Goal: Task Accomplishment & Management: Manage account settings

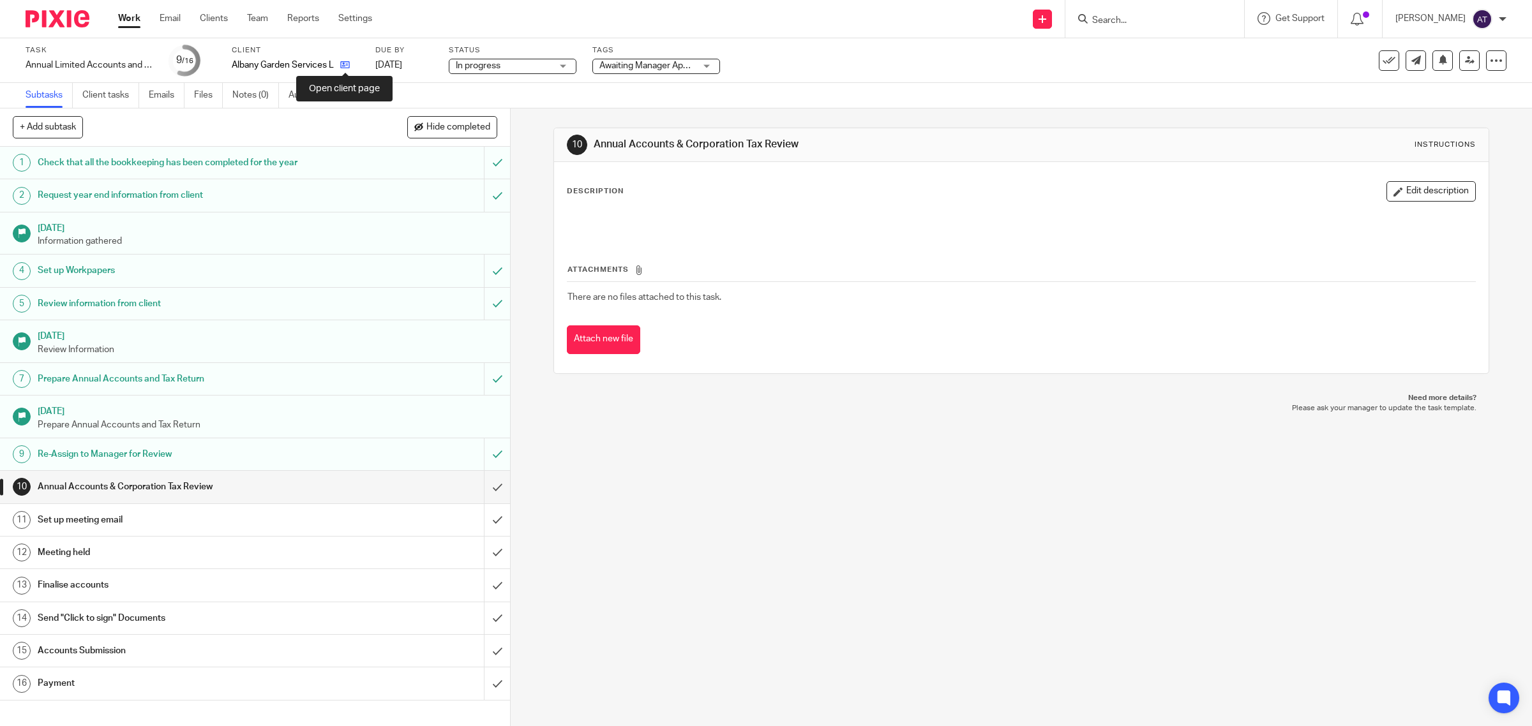
click at [345, 65] on icon at bounding box center [345, 65] width 10 height 10
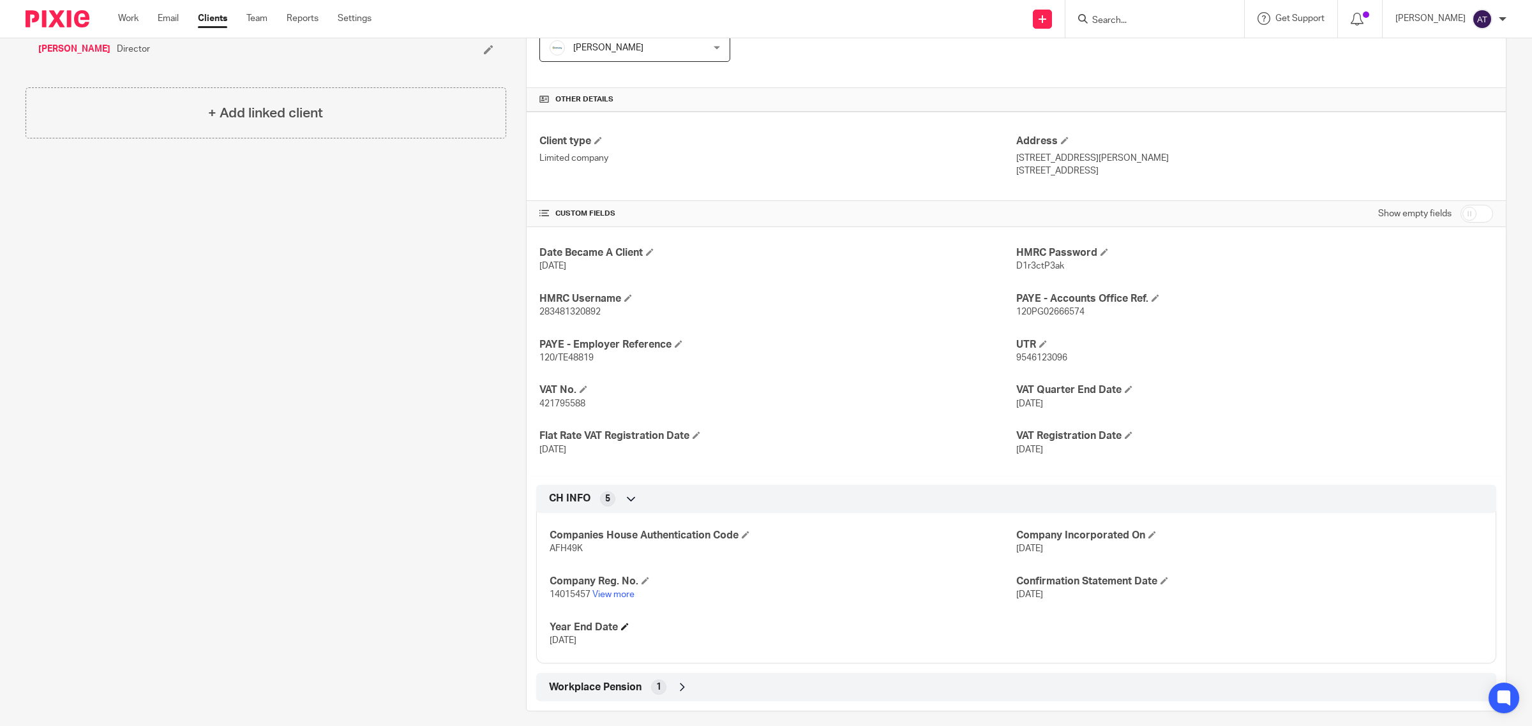
scroll to position [322, 0]
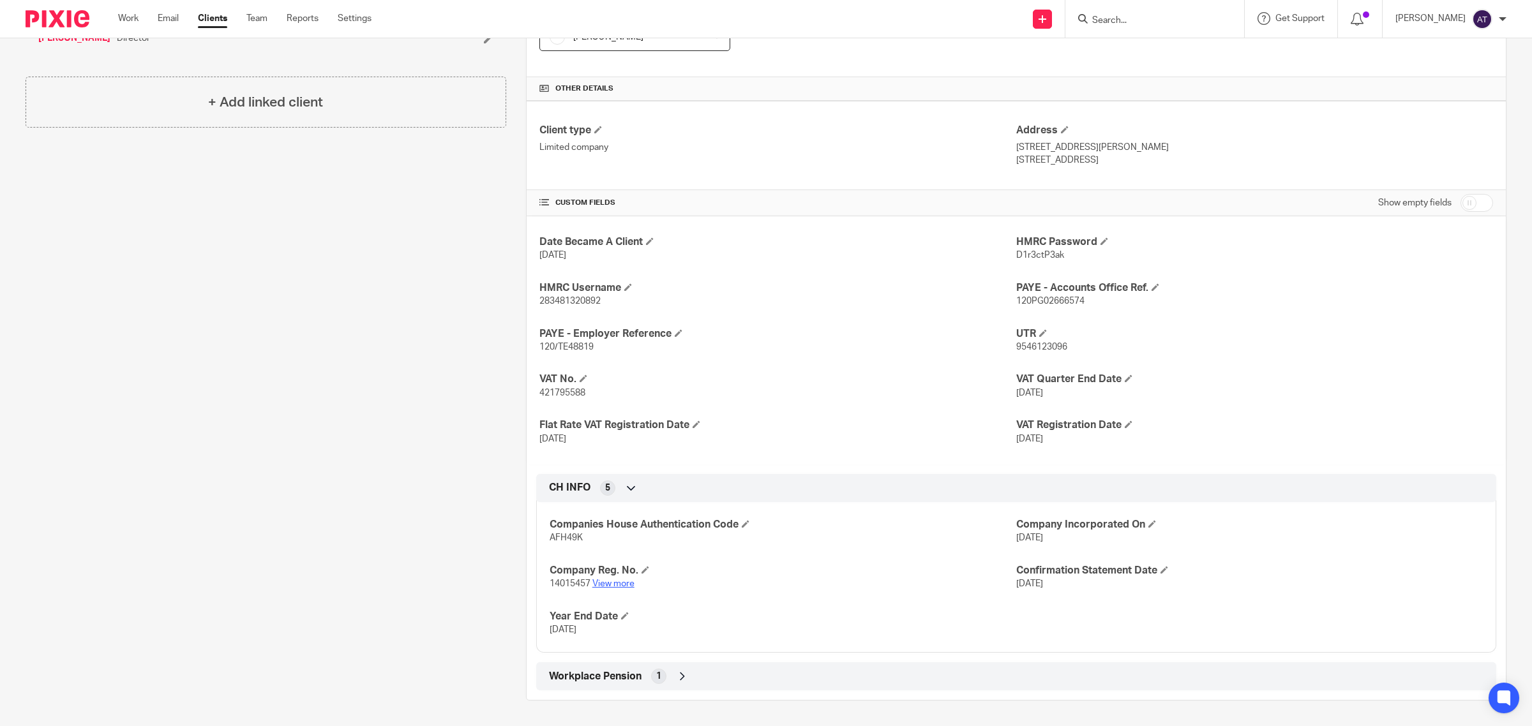
click at [601, 584] on link "View more" at bounding box center [613, 583] width 42 height 9
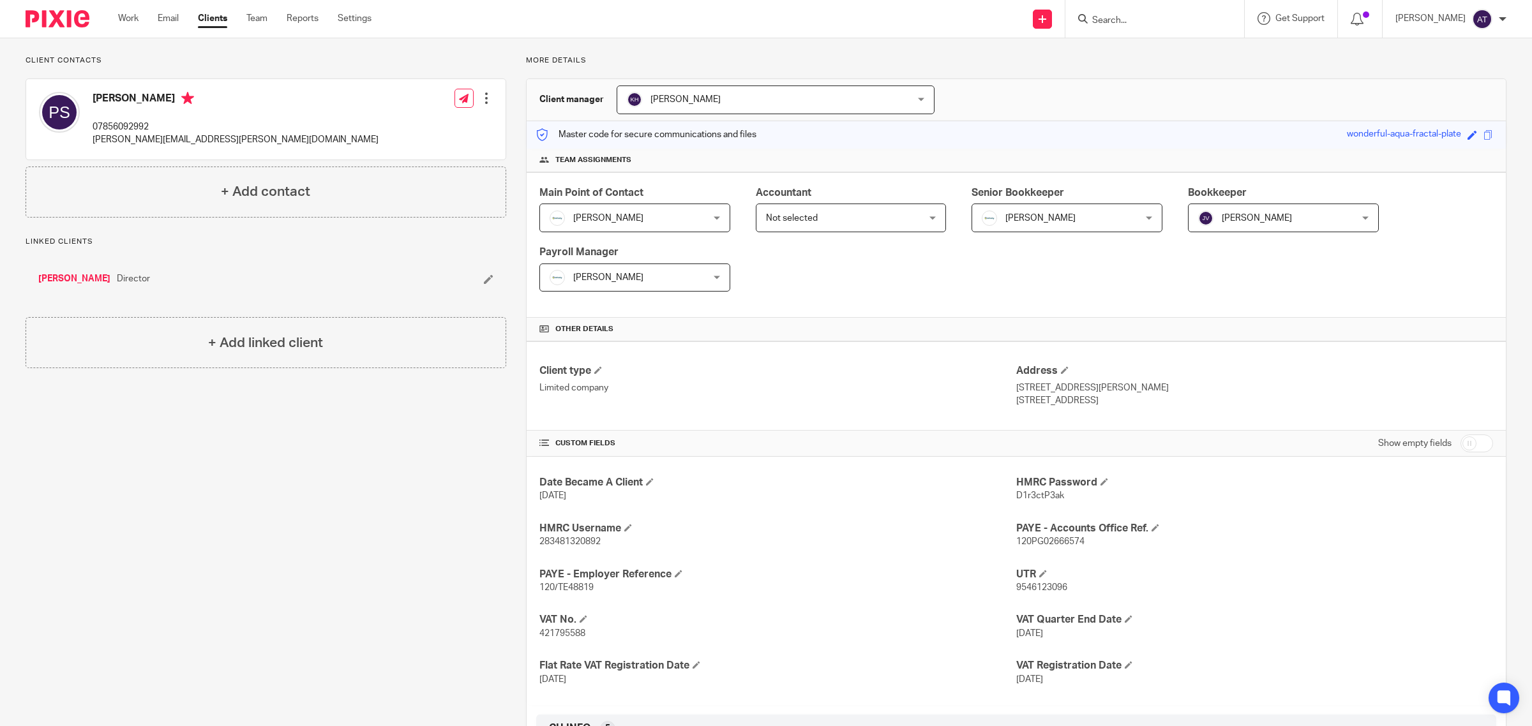
scroll to position [0, 0]
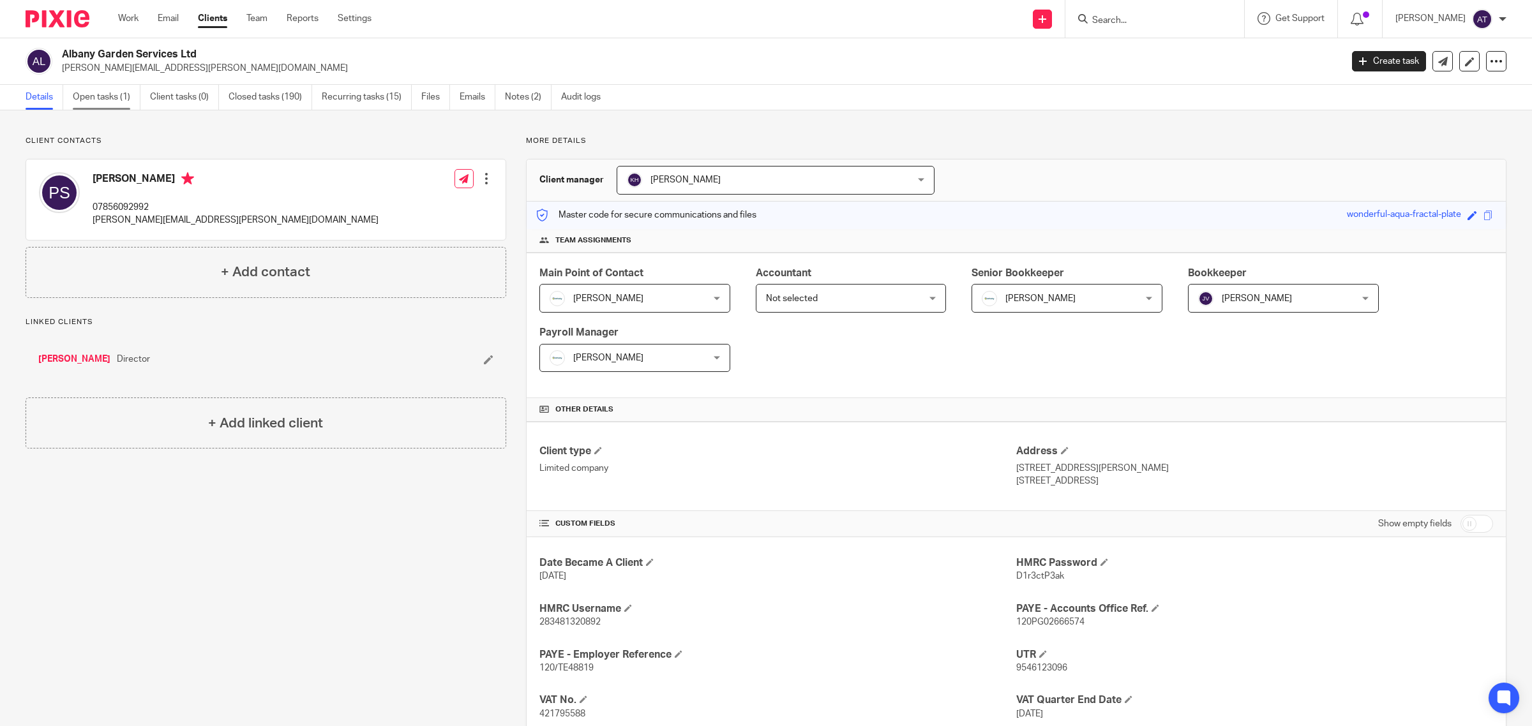
click at [96, 96] on link "Open tasks (1)" at bounding box center [107, 97] width 68 height 25
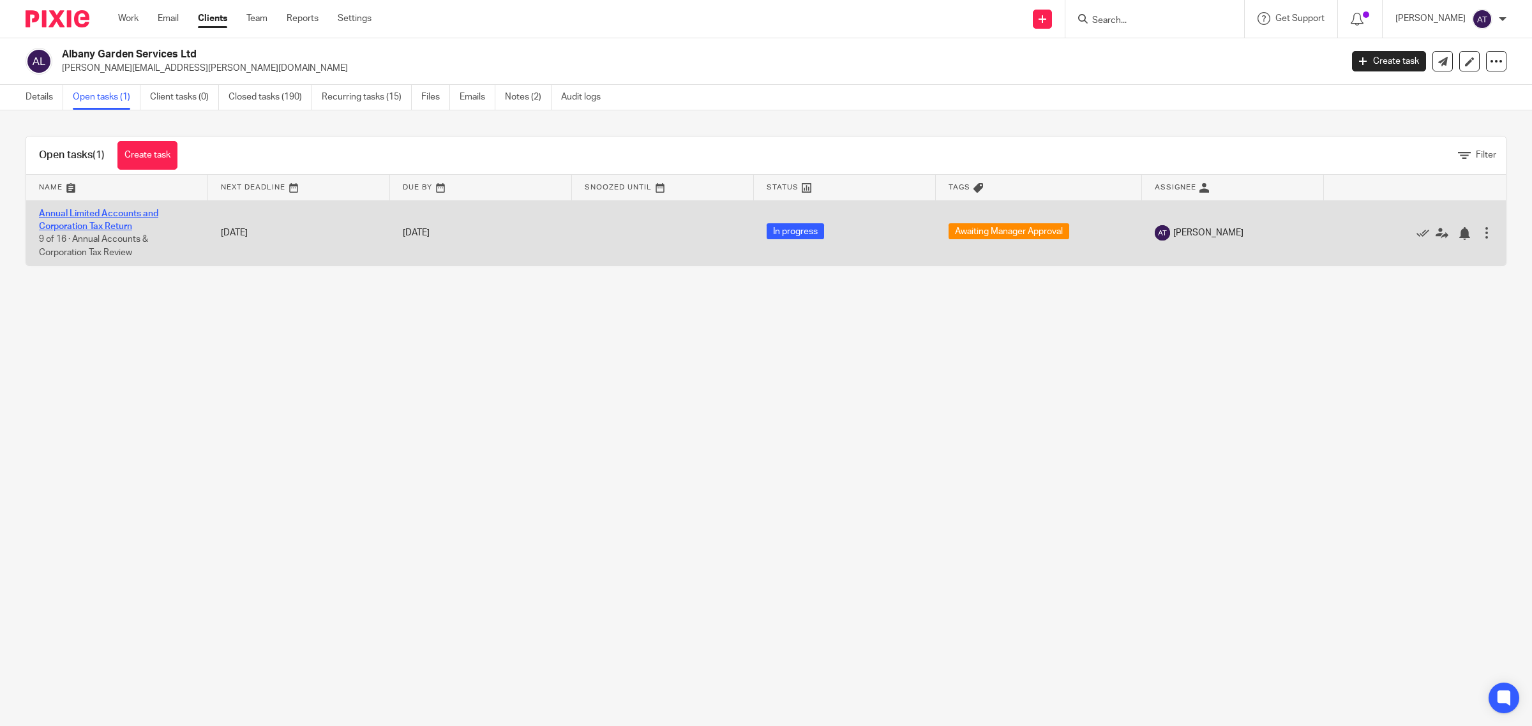
click at [93, 218] on link "Annual Limited Accounts and Corporation Tax Return" at bounding box center [98, 220] width 119 height 22
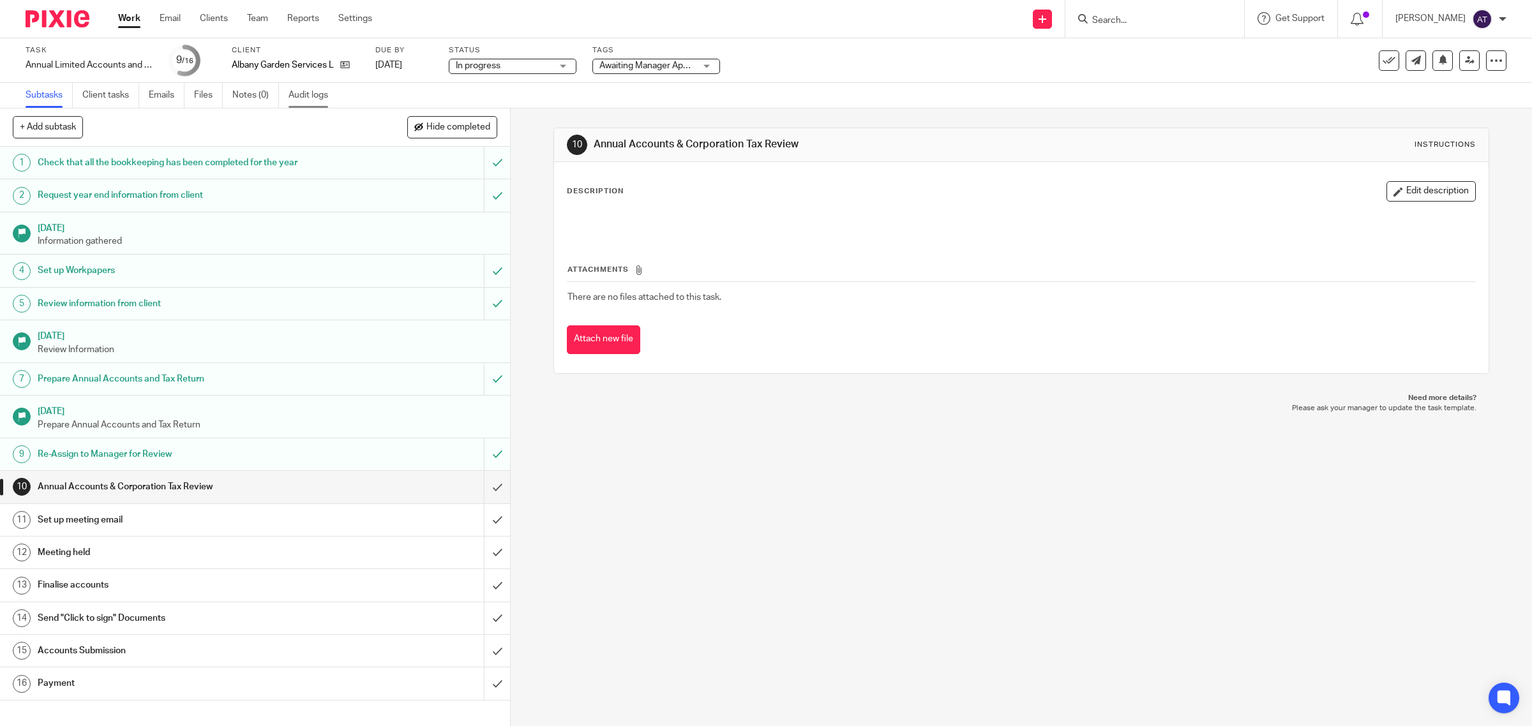
click at [307, 89] on link "Audit logs" at bounding box center [312, 95] width 49 height 25
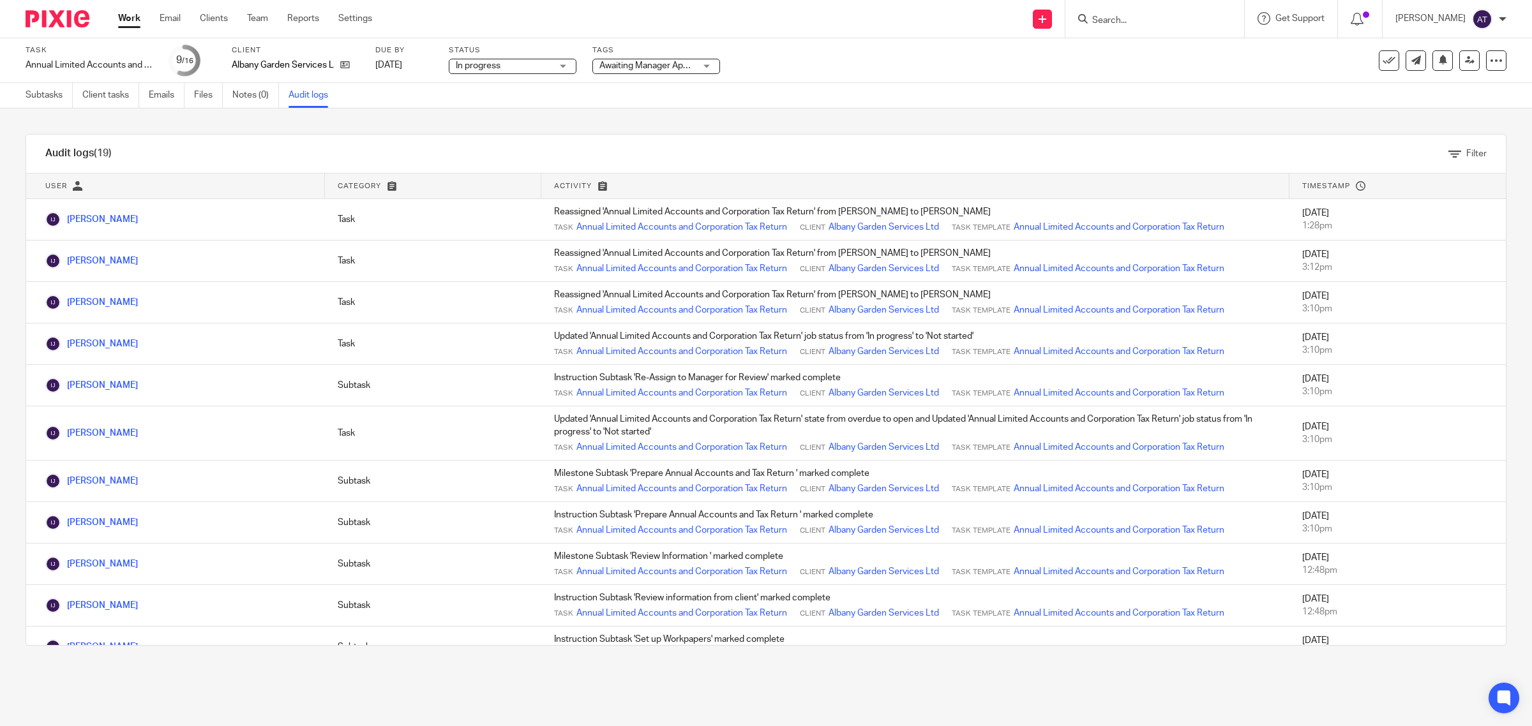
click at [43, 97] on link "Subtasks" at bounding box center [49, 95] width 47 height 25
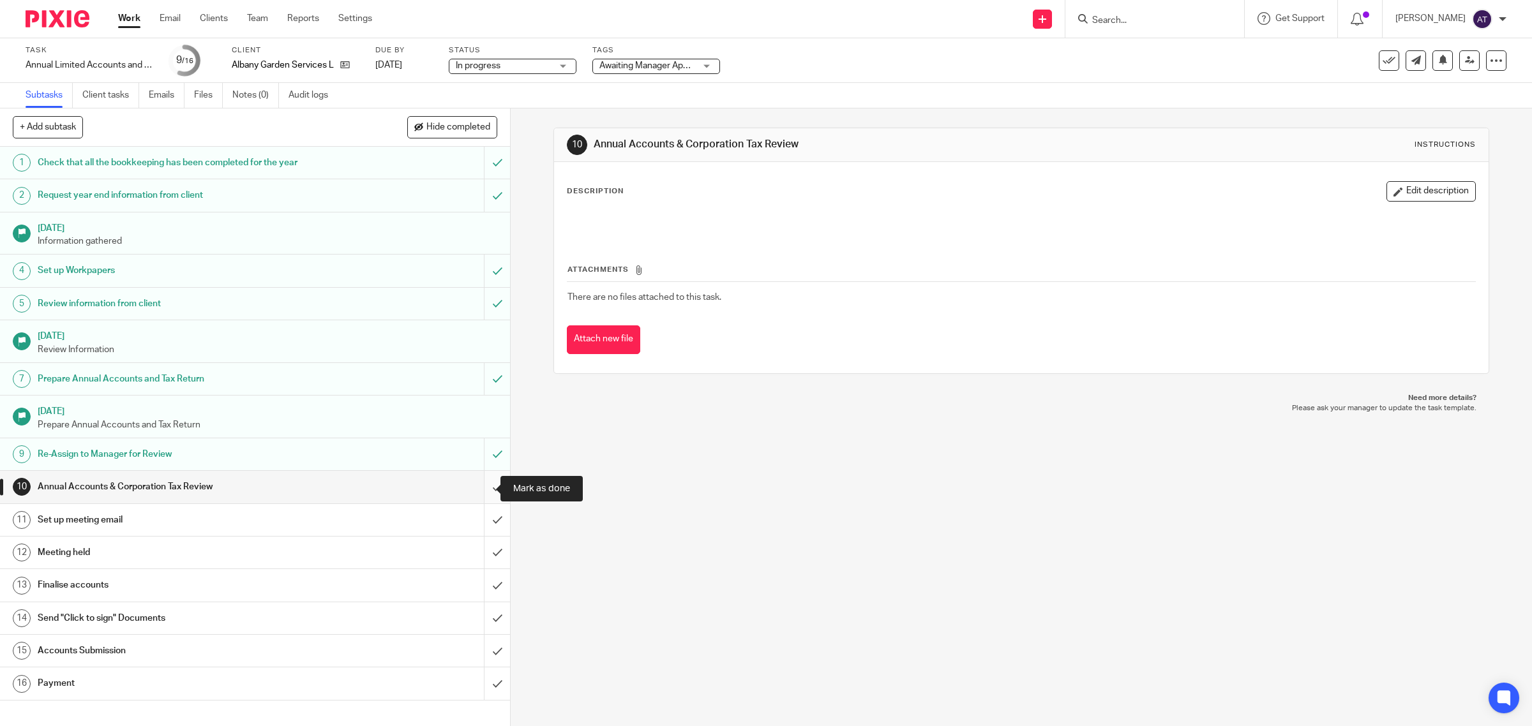
click at [482, 493] on input "submit" at bounding box center [255, 487] width 510 height 32
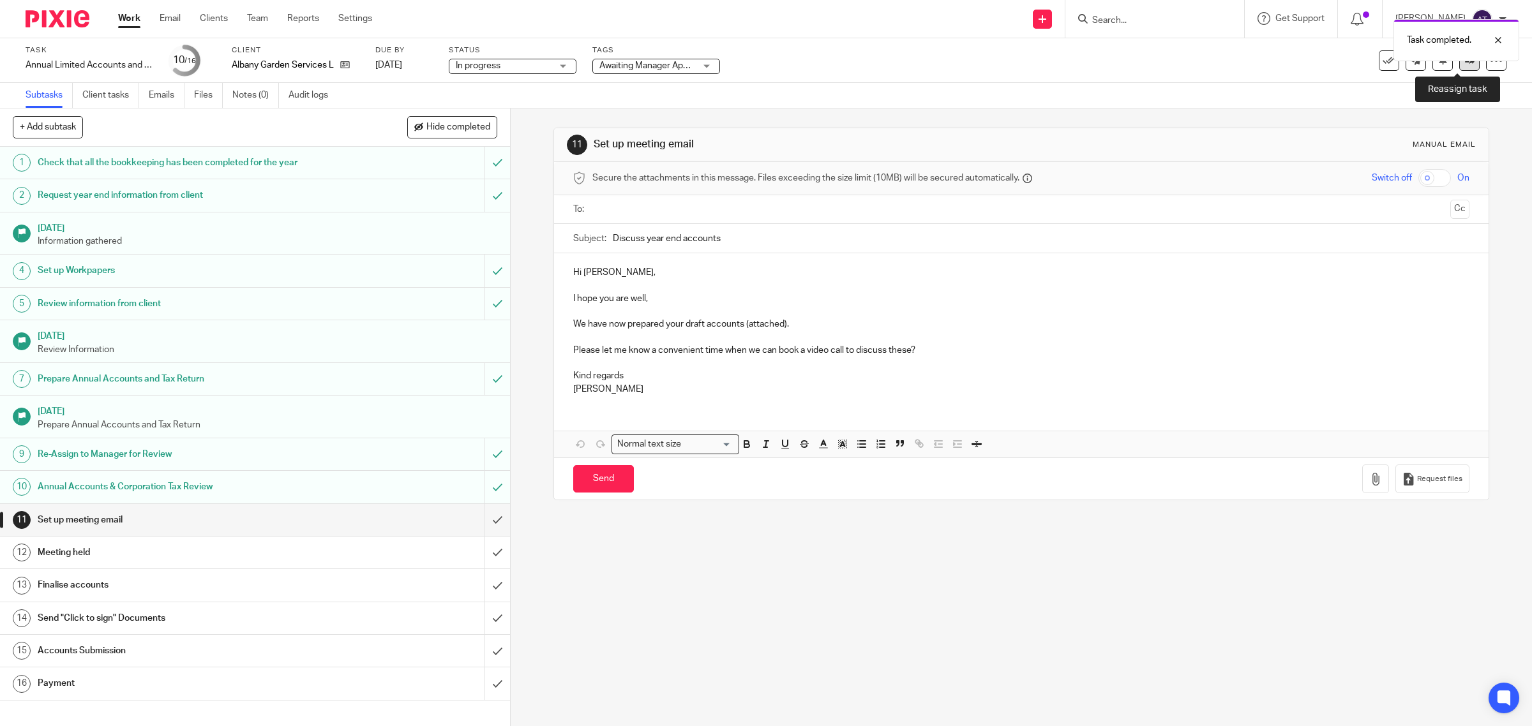
click at [1465, 64] on icon at bounding box center [1470, 61] width 10 height 10
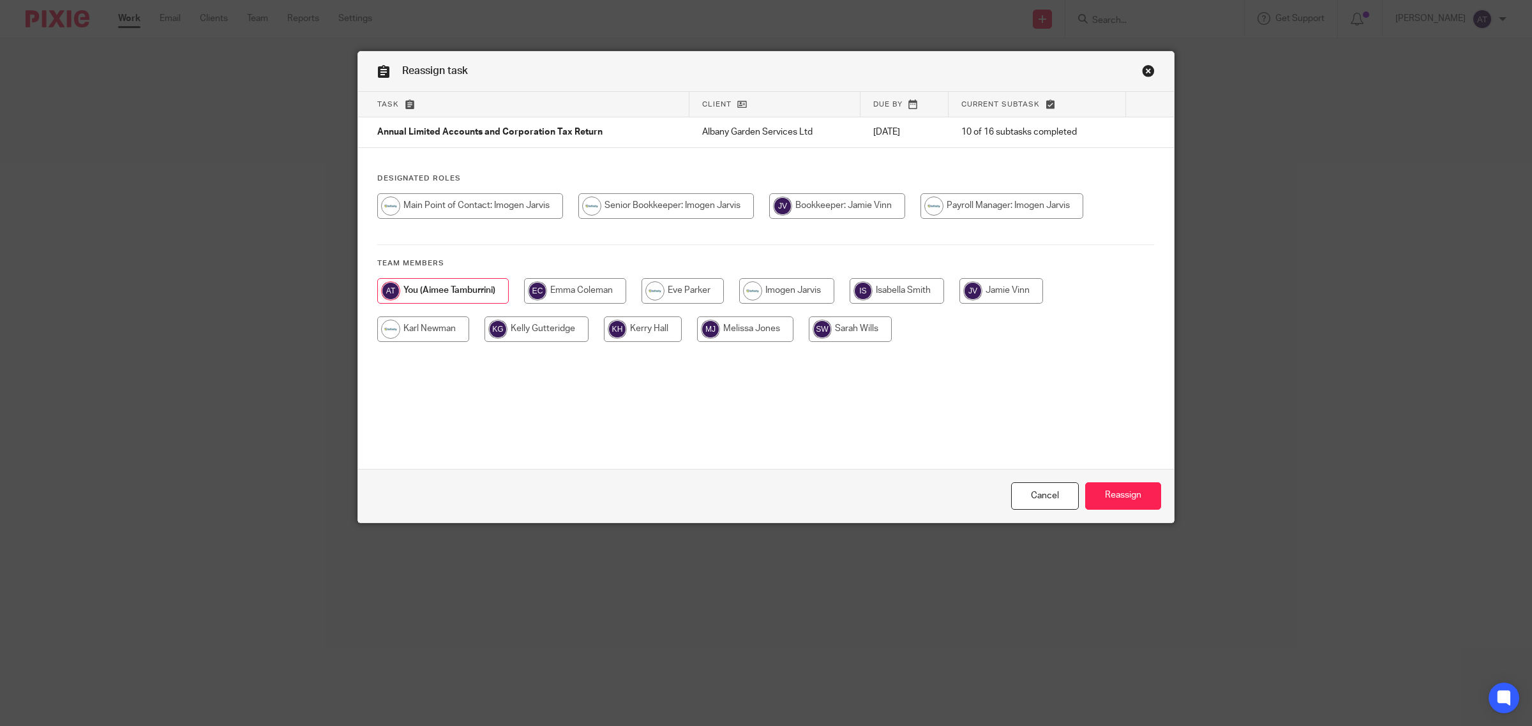
click at [468, 205] on input "radio" at bounding box center [470, 206] width 186 height 26
radio input "true"
click at [1121, 498] on input "Reassign" at bounding box center [1123, 495] width 76 height 27
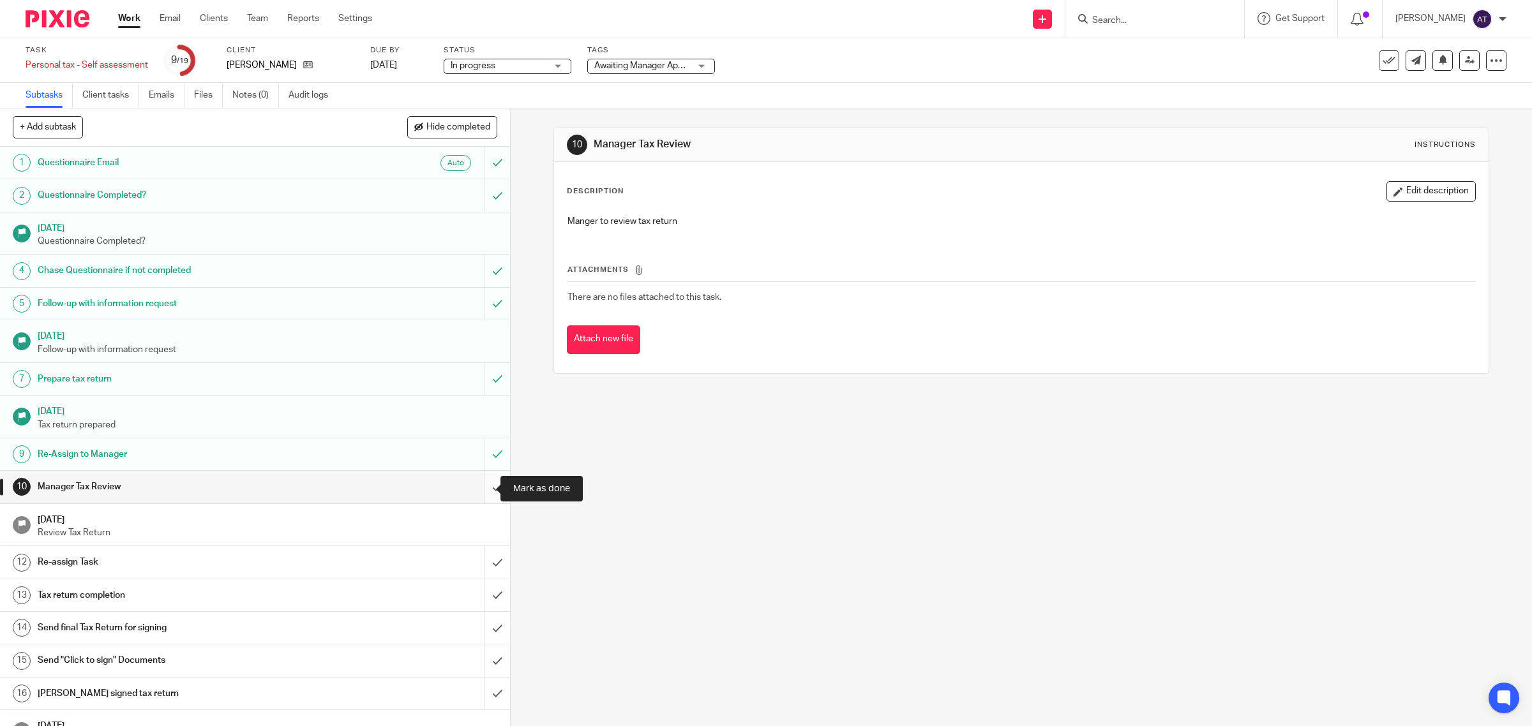
click at [483, 493] on input "submit" at bounding box center [255, 487] width 510 height 32
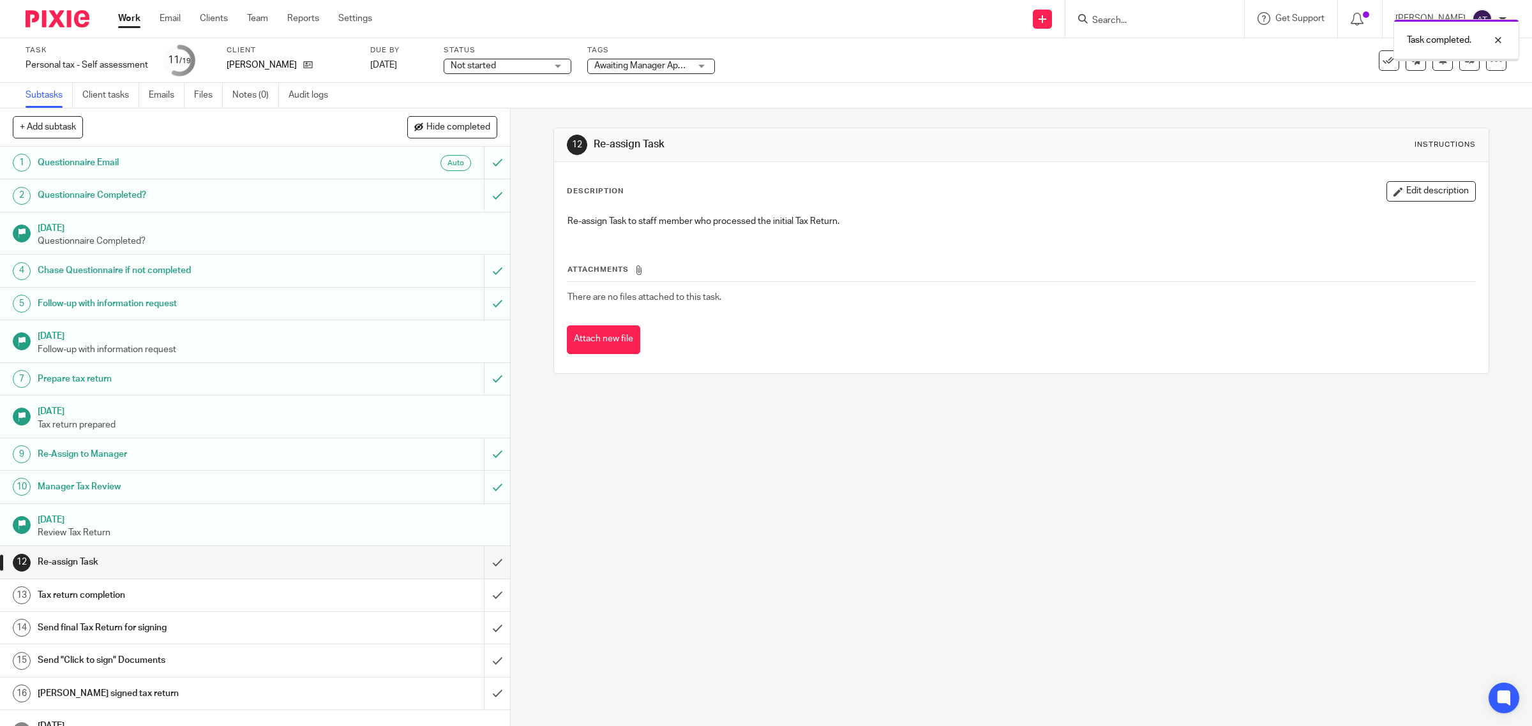
click at [482, 574] on input "submit" at bounding box center [255, 562] width 510 height 32
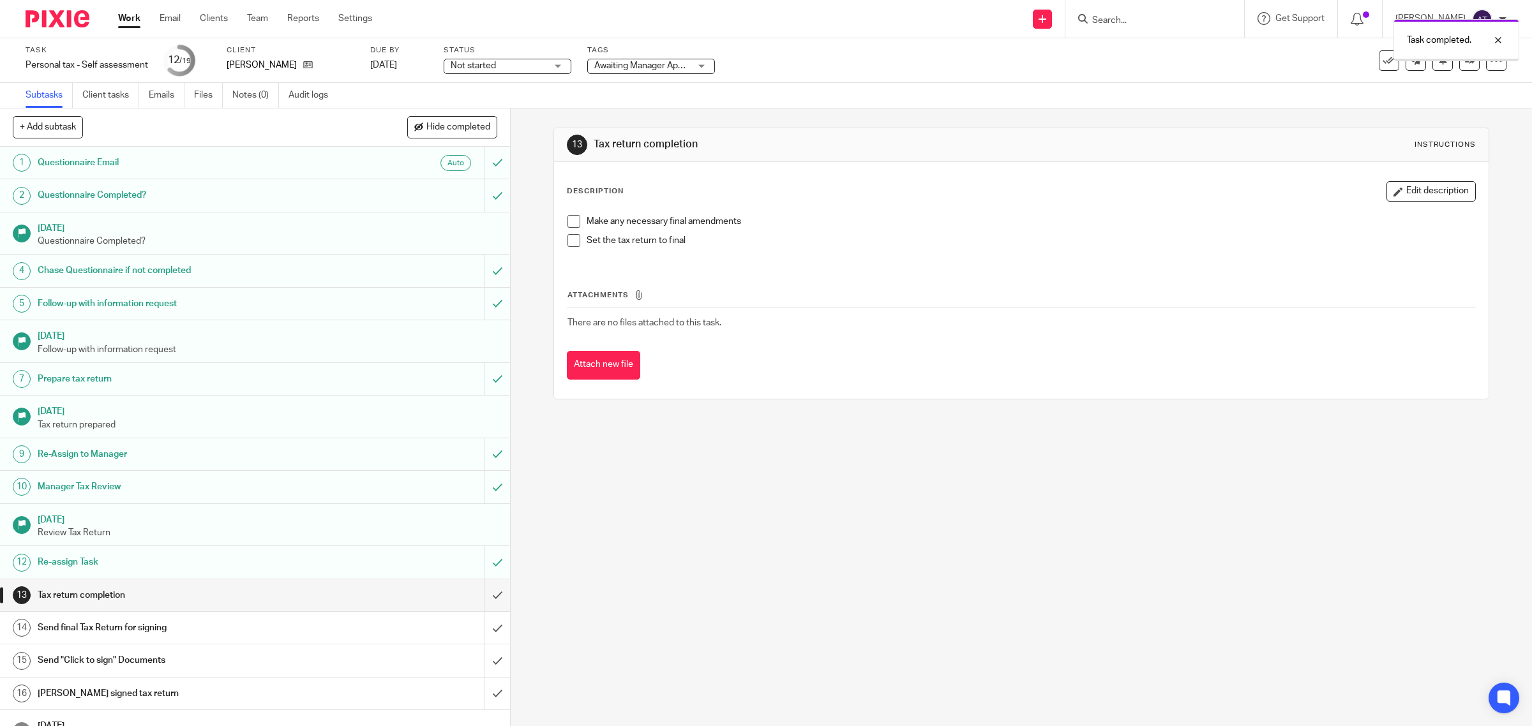
click at [1456, 59] on div at bounding box center [1456, 60] width 124 height 2
click at [1459, 67] on link at bounding box center [1469, 60] width 20 height 20
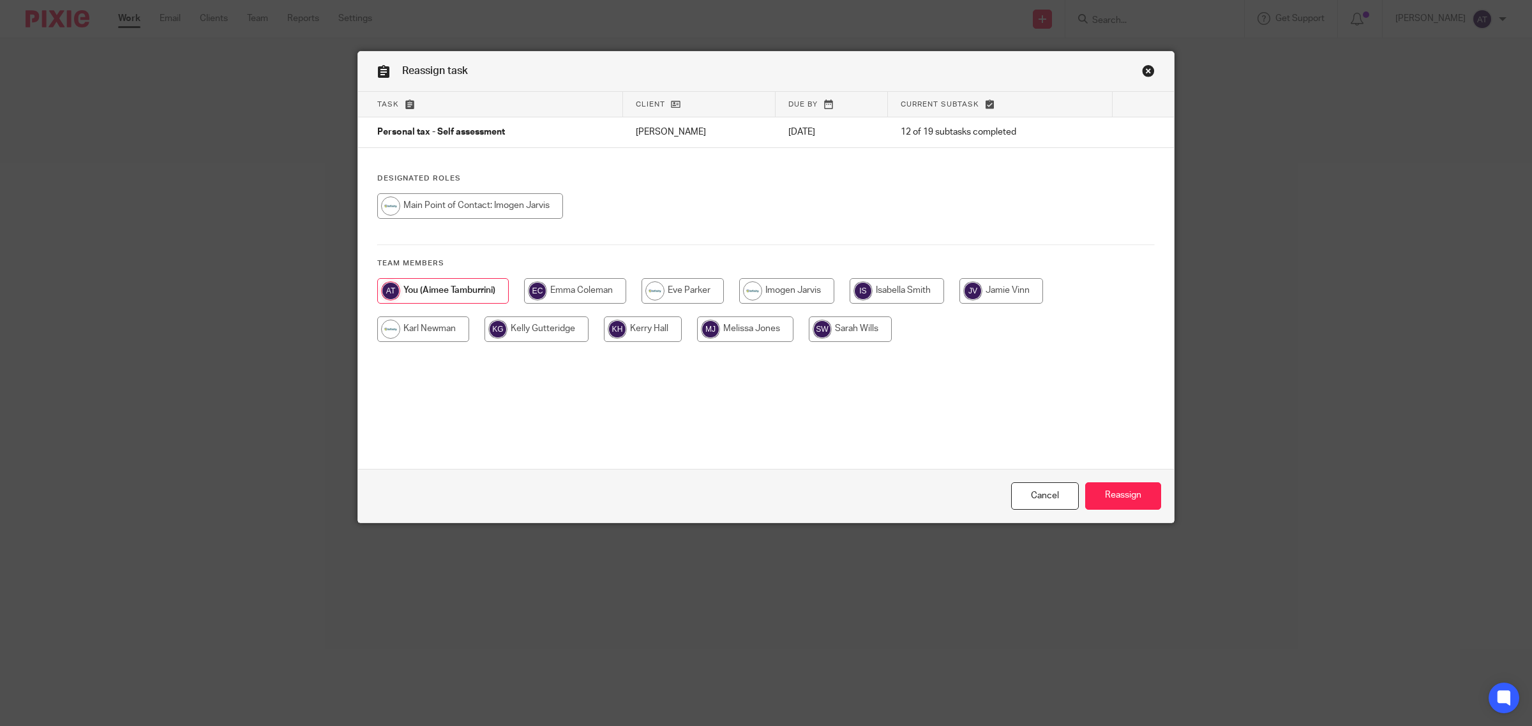
click at [527, 206] on input "radio" at bounding box center [470, 206] width 186 height 26
radio input "true"
click at [1117, 495] on input "Reassign" at bounding box center [1123, 495] width 76 height 27
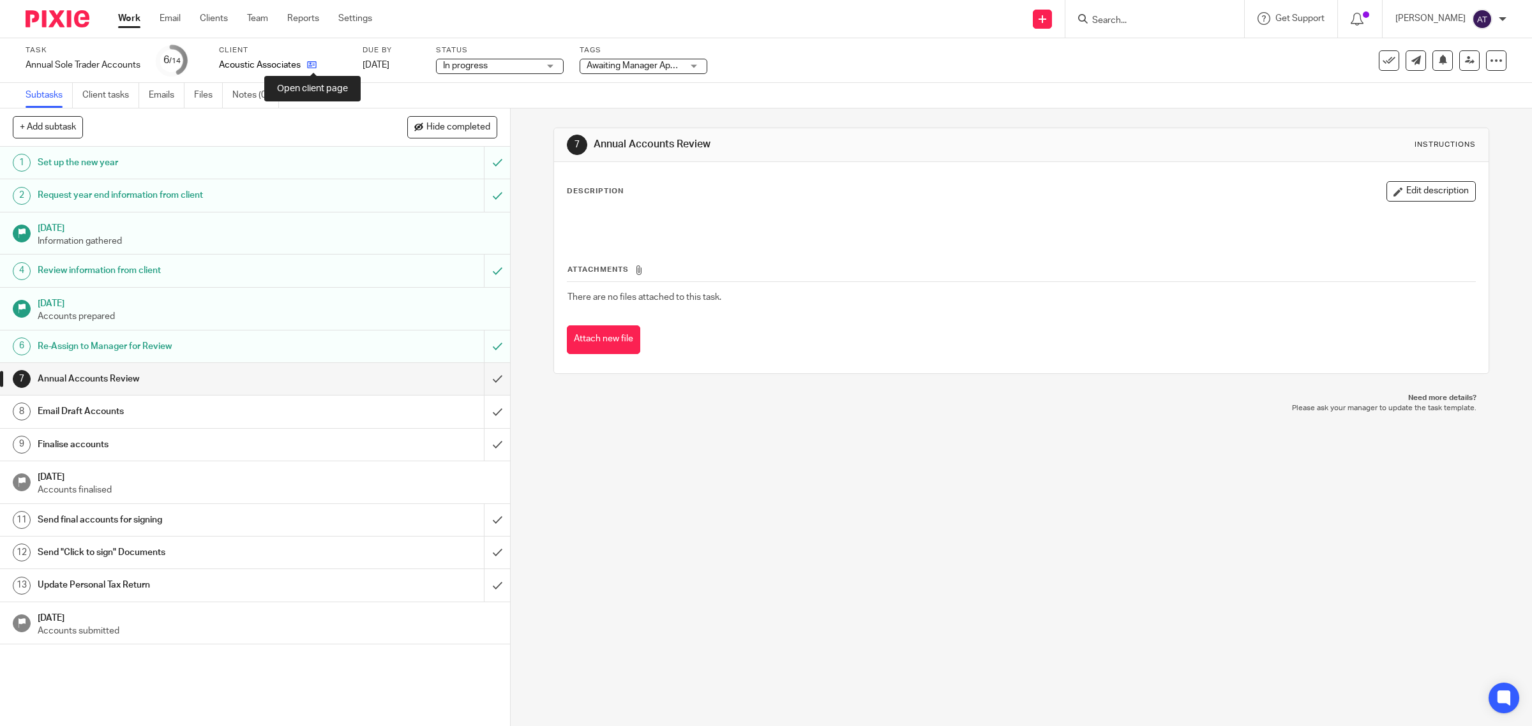
click at [314, 66] on icon at bounding box center [312, 65] width 10 height 10
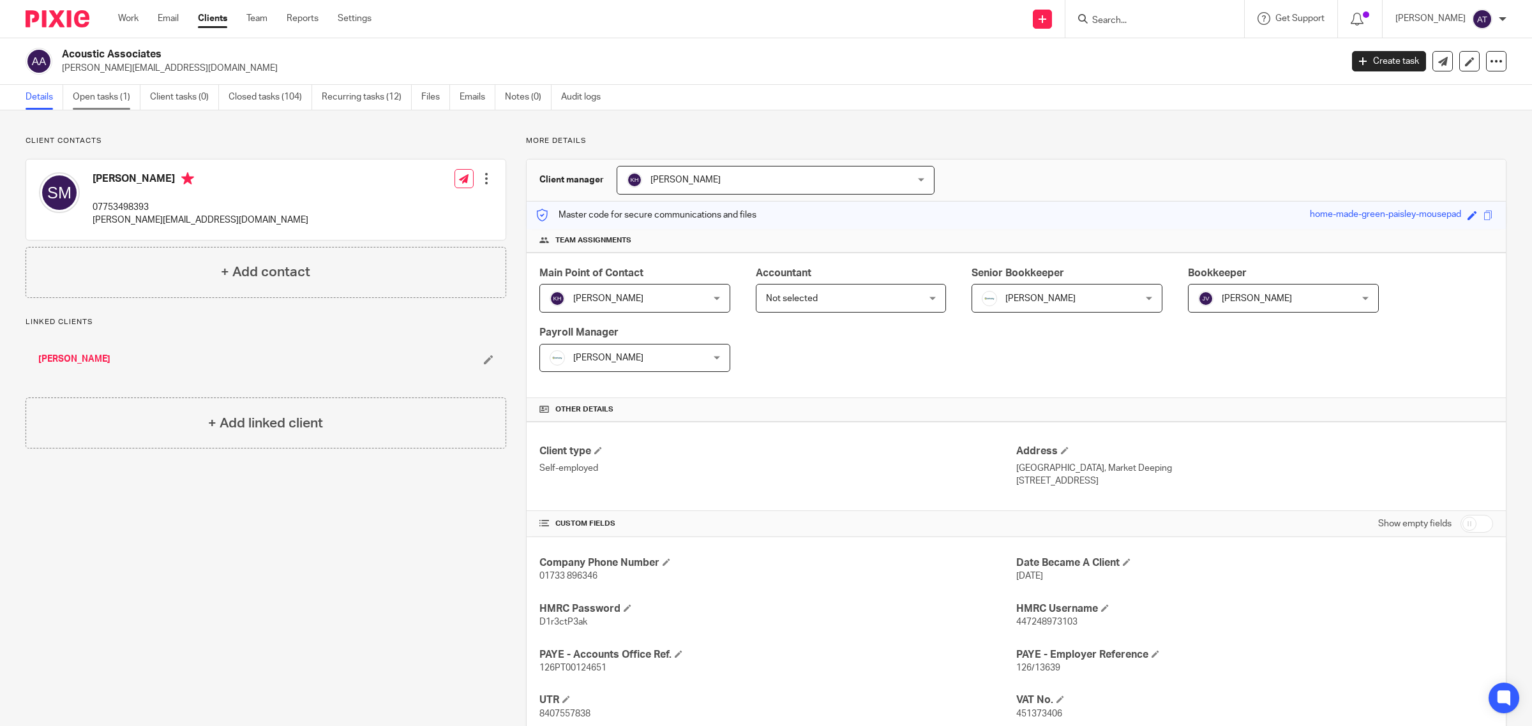
click at [99, 96] on link "Open tasks (1)" at bounding box center [107, 97] width 68 height 25
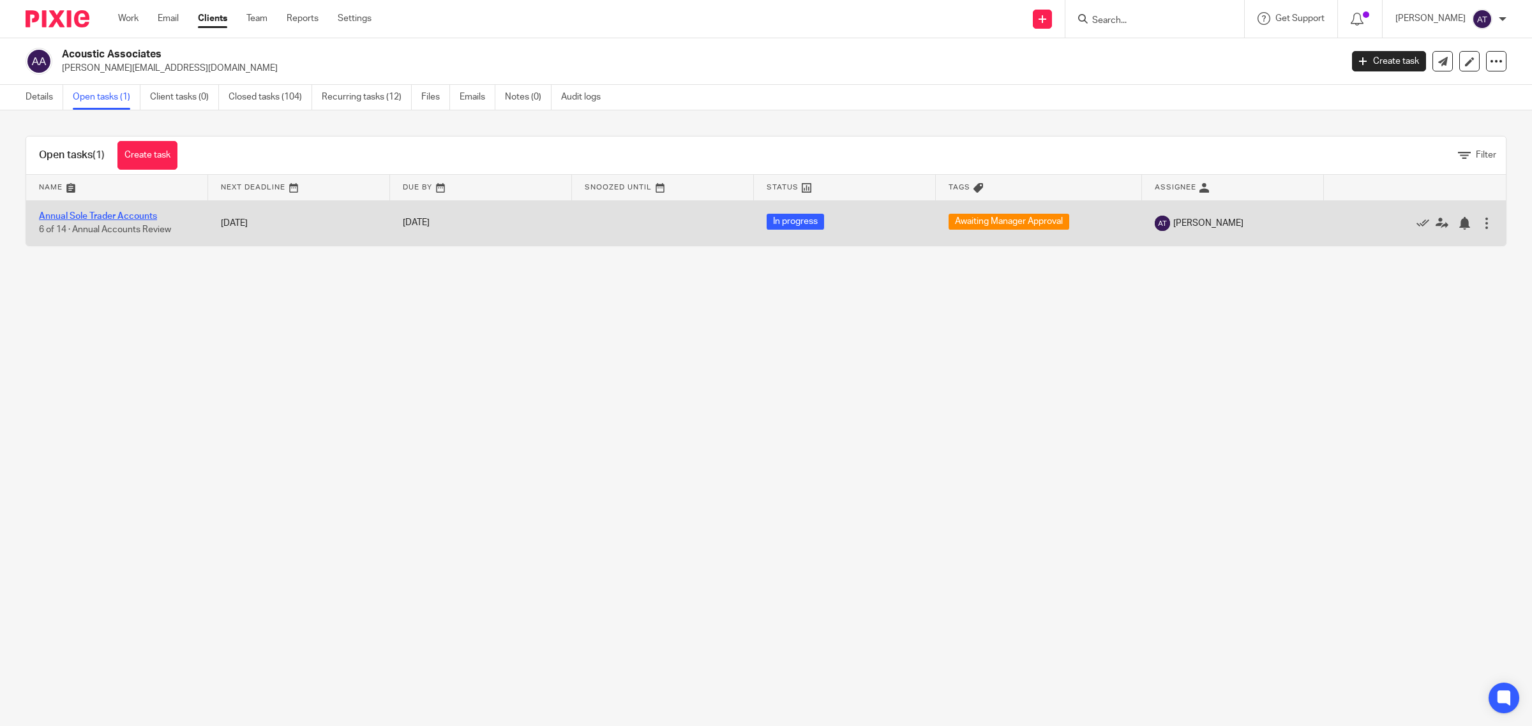
click at [139, 218] on link "Annual Sole Trader Accounts" at bounding box center [98, 216] width 118 height 9
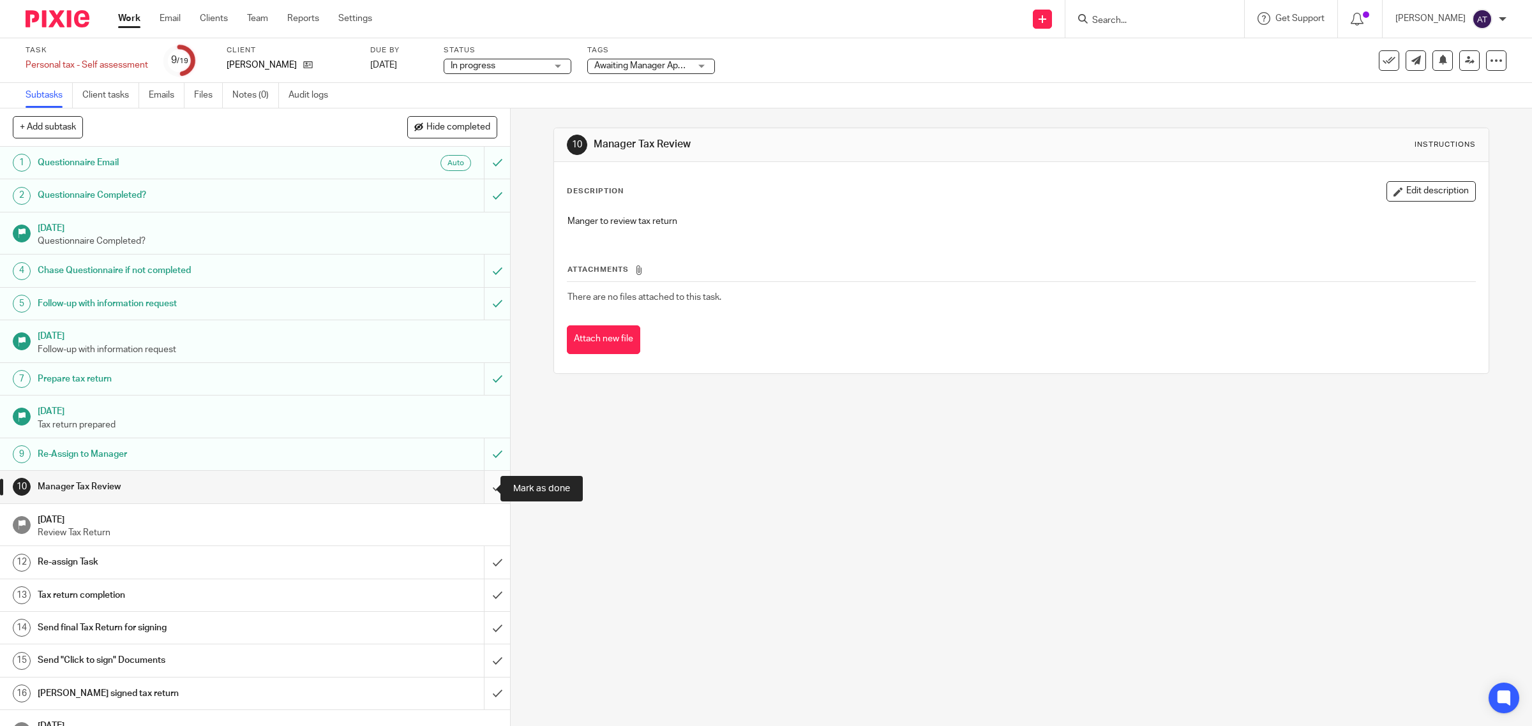
click at [482, 491] on input "submit" at bounding box center [255, 487] width 510 height 32
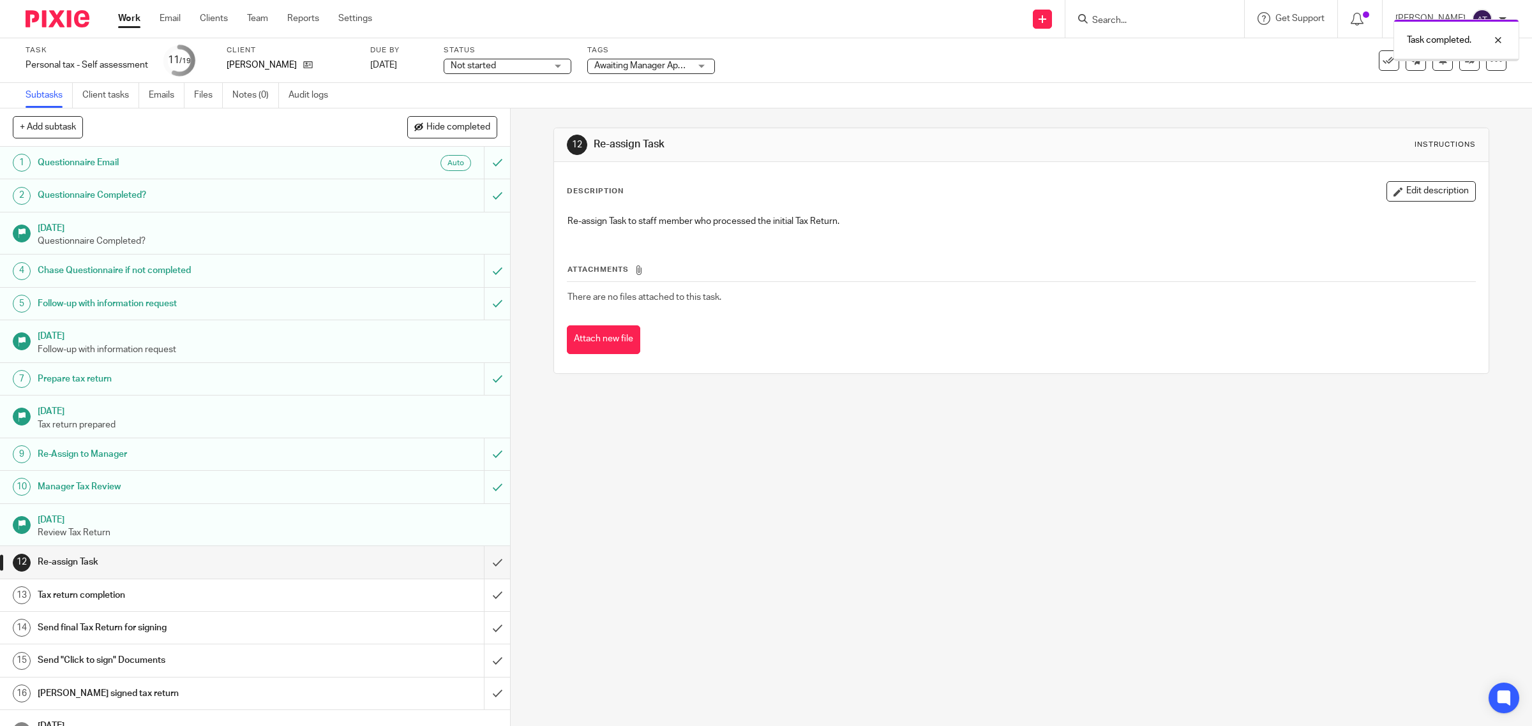
click at [475, 566] on input "submit" at bounding box center [255, 562] width 510 height 32
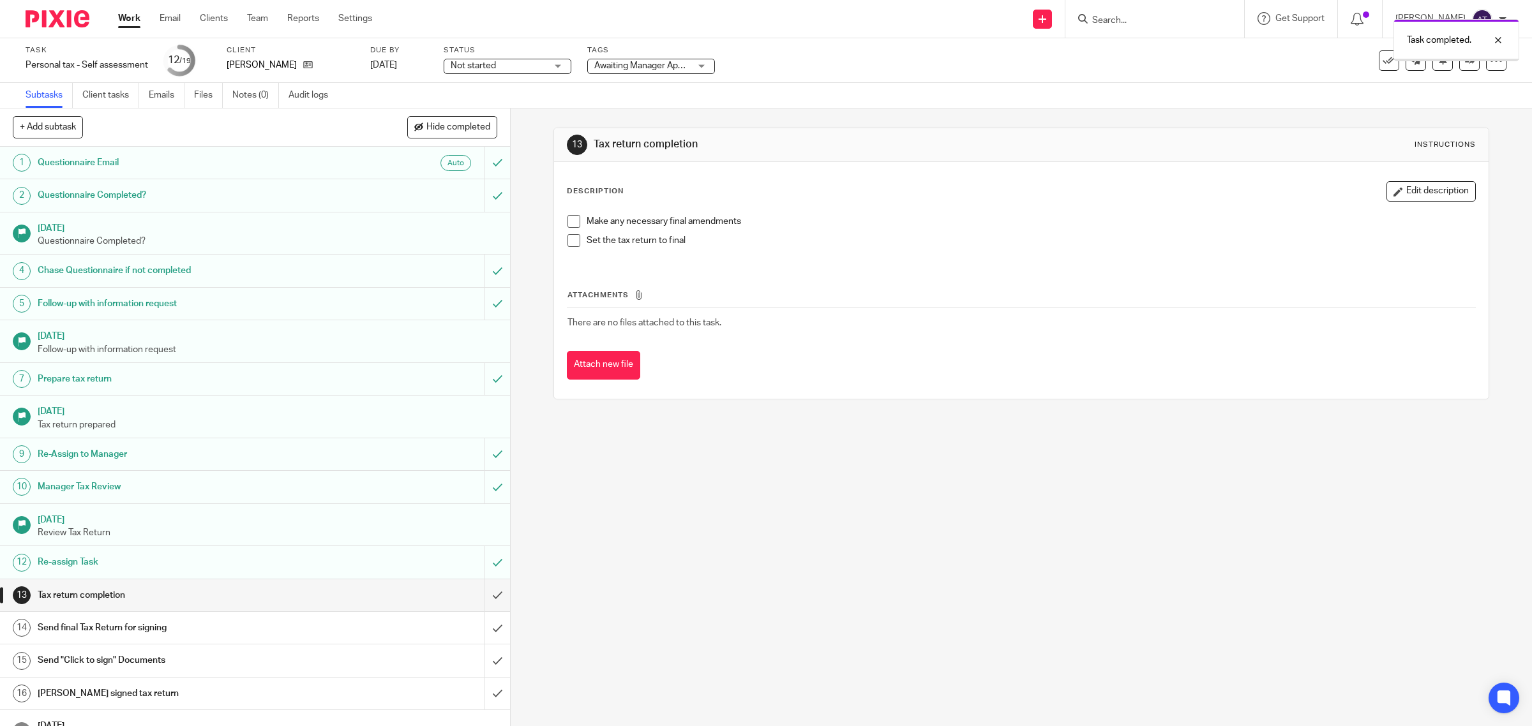
click at [317, 99] on link "Audit logs" at bounding box center [312, 95] width 49 height 25
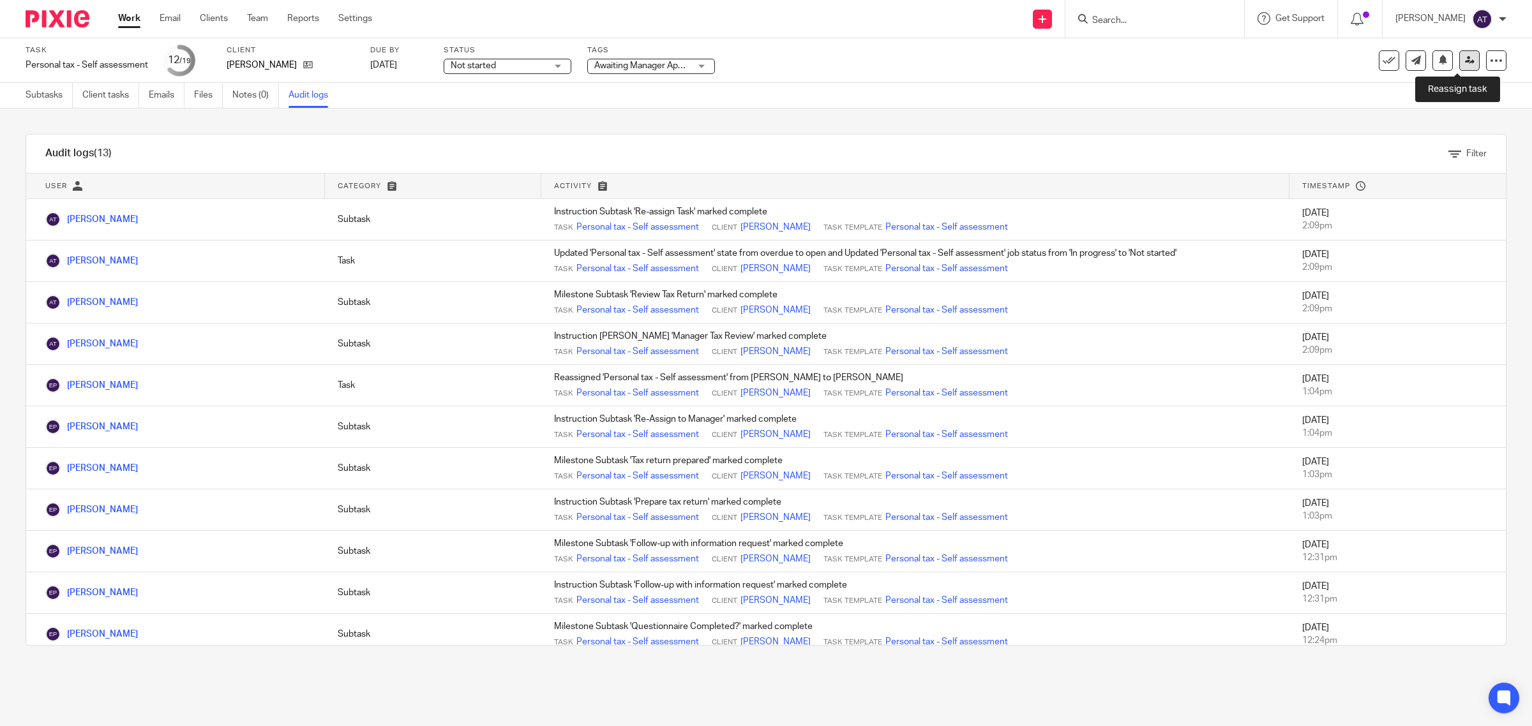
click at [1465, 64] on icon at bounding box center [1470, 61] width 10 height 10
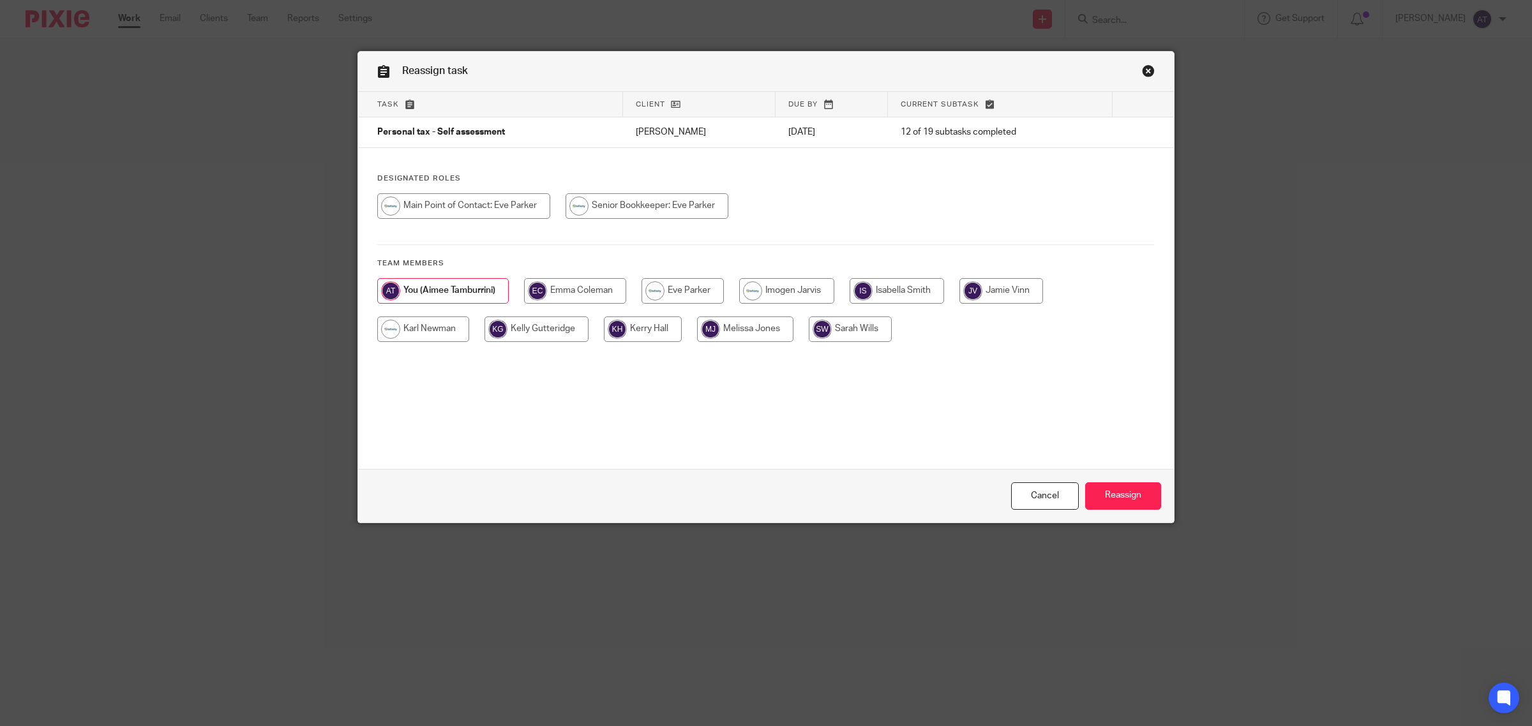
drag, startPoint x: 502, startPoint y: 209, endPoint x: 530, endPoint y: 221, distance: 30.0
click at [502, 209] on input "radio" at bounding box center [463, 206] width 173 height 26
radio input "true"
click at [1119, 498] on input "Reassign" at bounding box center [1123, 495] width 76 height 27
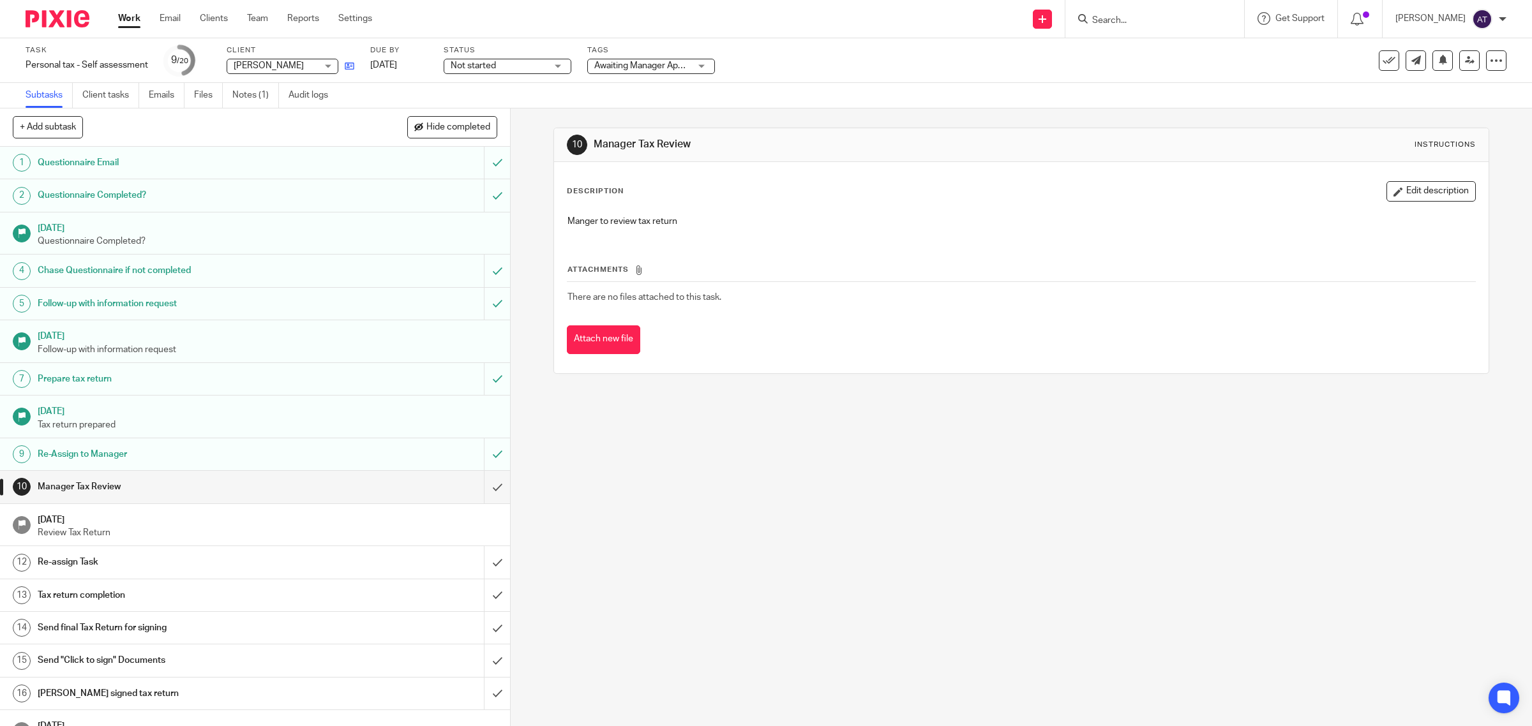
click at [352, 66] on div "Task Personal tax - Self assessment Save Personal tax - Self assessment 9 /20 C…" at bounding box center [643, 60] width 1234 height 31
click at [352, 68] on icon at bounding box center [350, 66] width 10 height 10
click at [479, 490] on input "submit" at bounding box center [255, 487] width 510 height 32
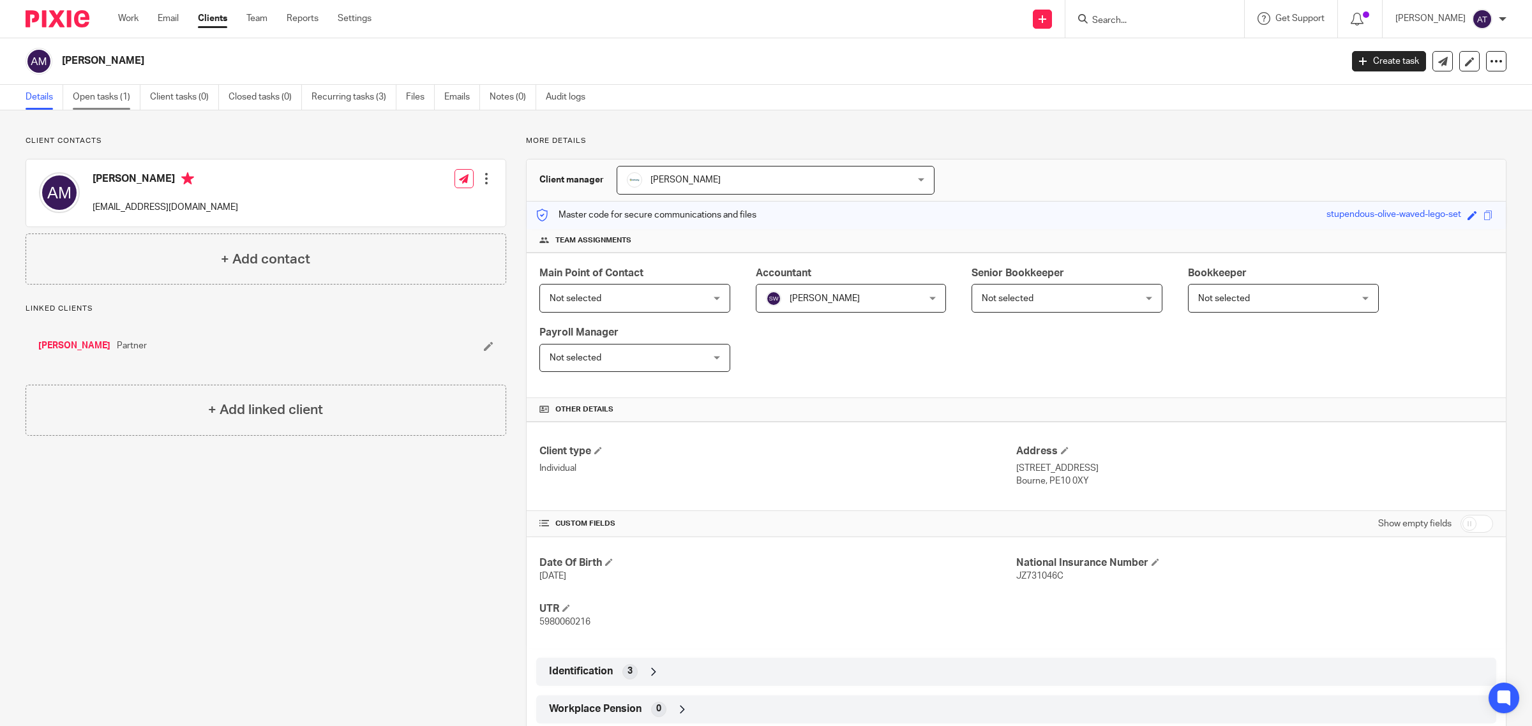
click at [107, 97] on link "Open tasks (1)" at bounding box center [107, 97] width 68 height 25
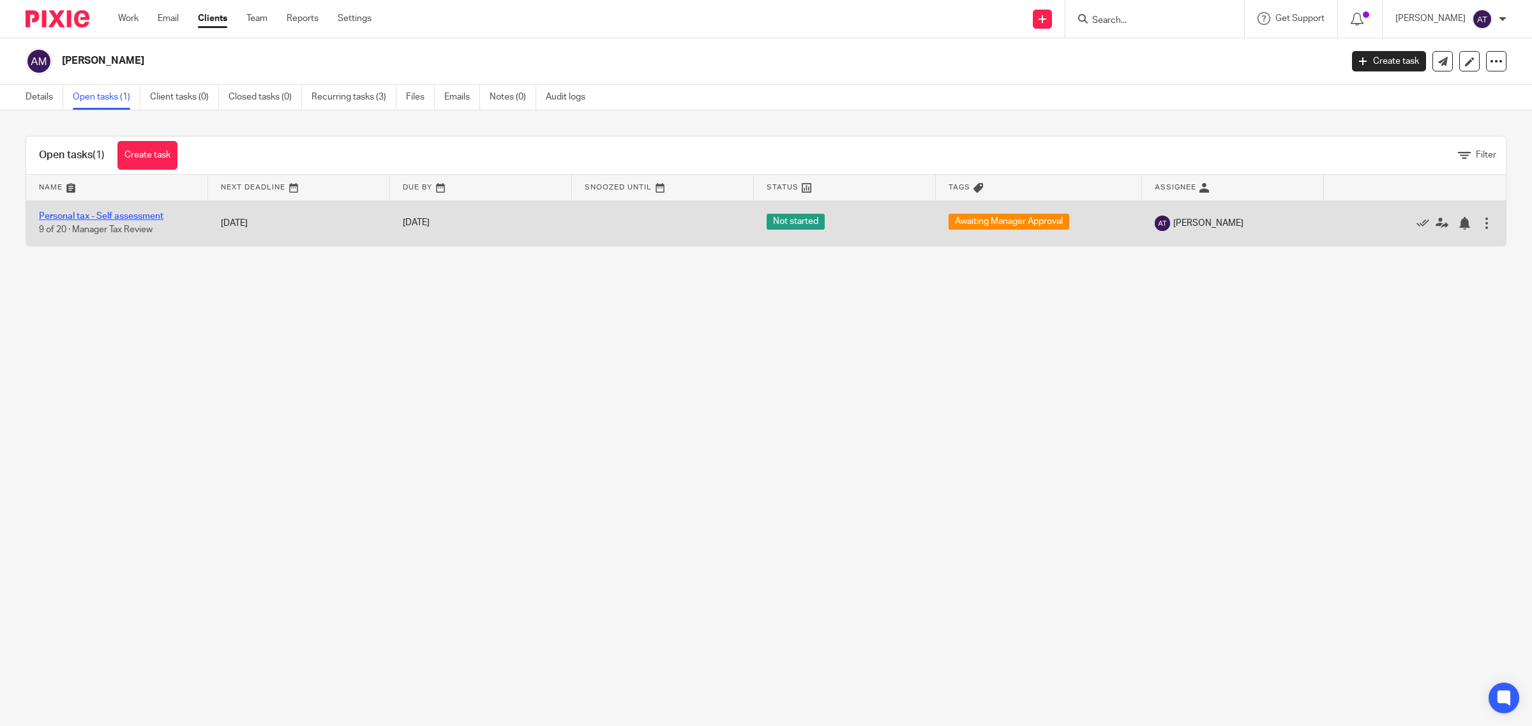
click at [112, 216] on link "Personal tax - Self assessment" at bounding box center [101, 216] width 124 height 9
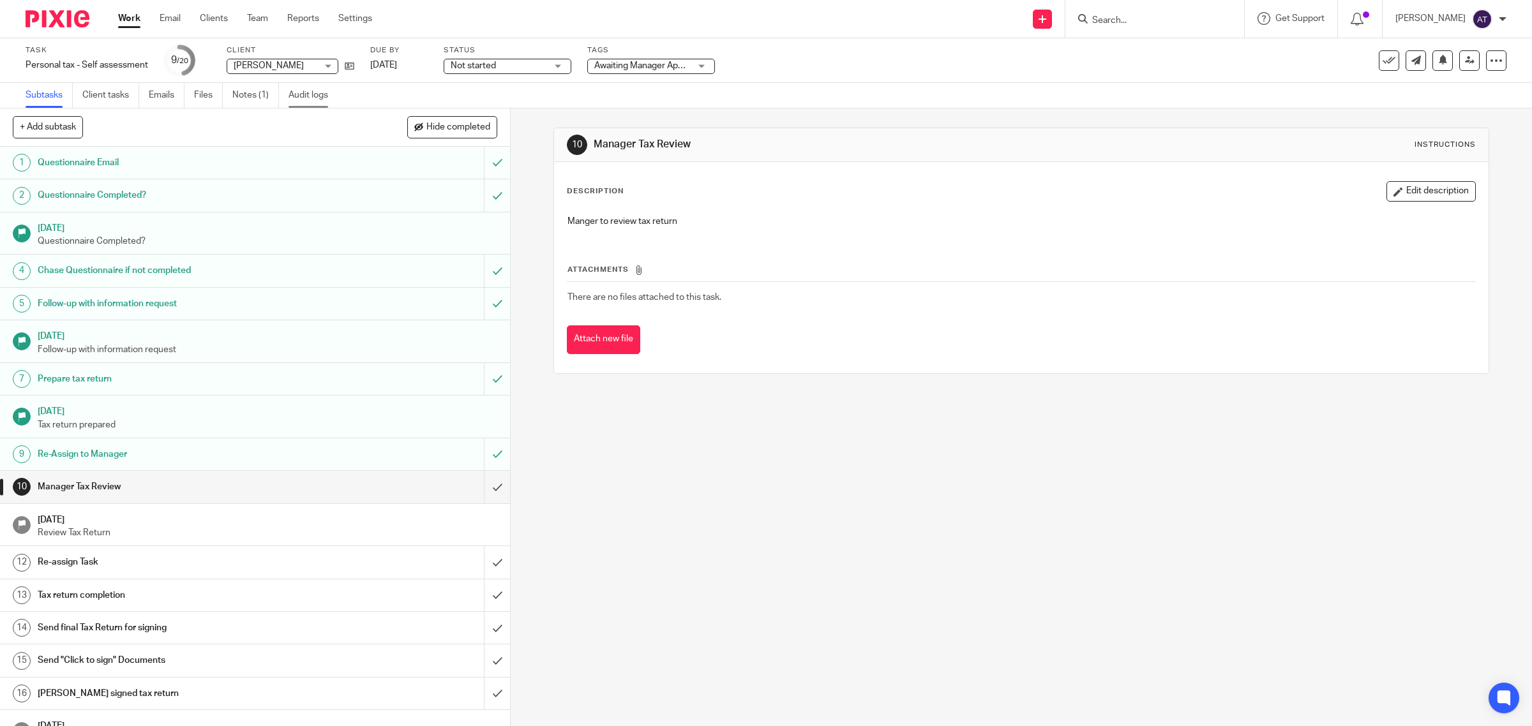
click at [308, 100] on link "Audit logs" at bounding box center [312, 95] width 49 height 25
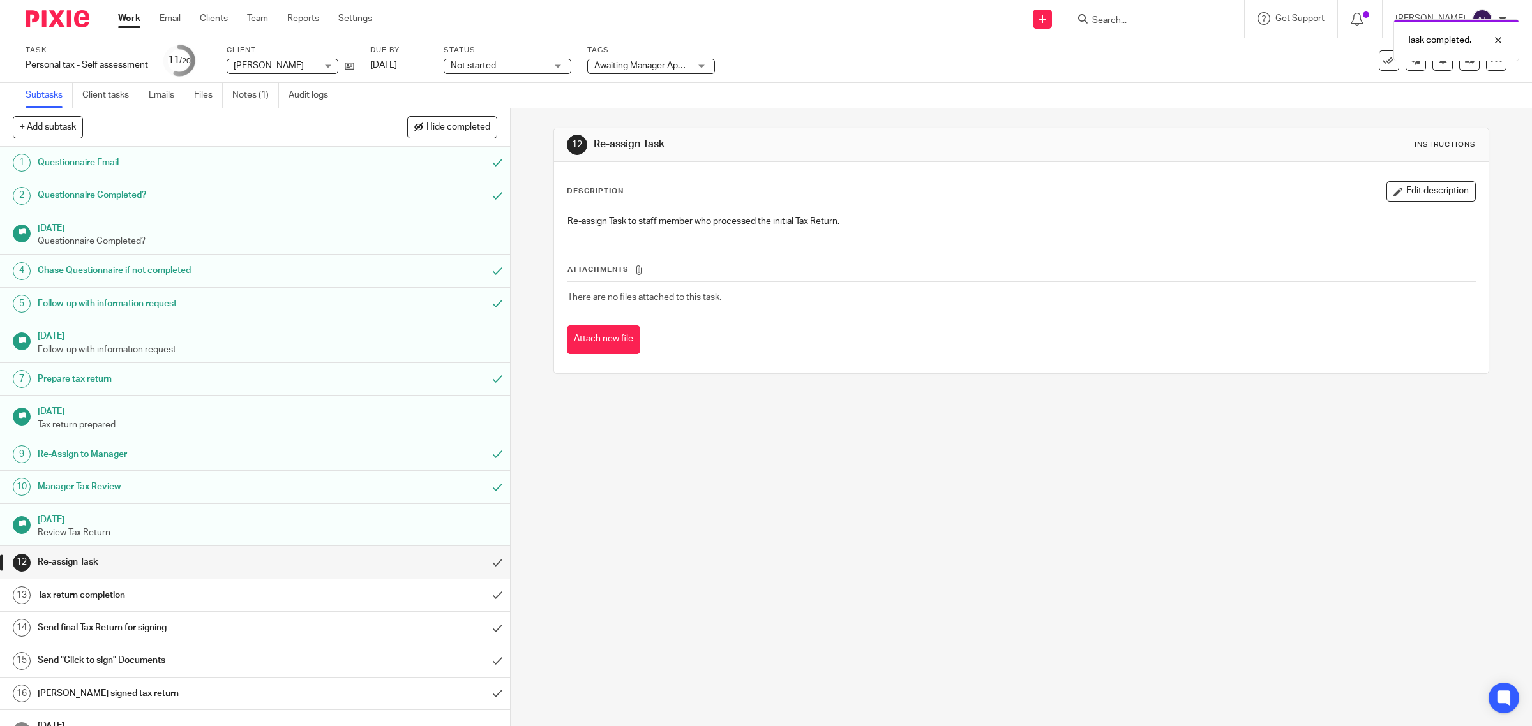
click at [1461, 65] on link at bounding box center [1469, 60] width 20 height 20
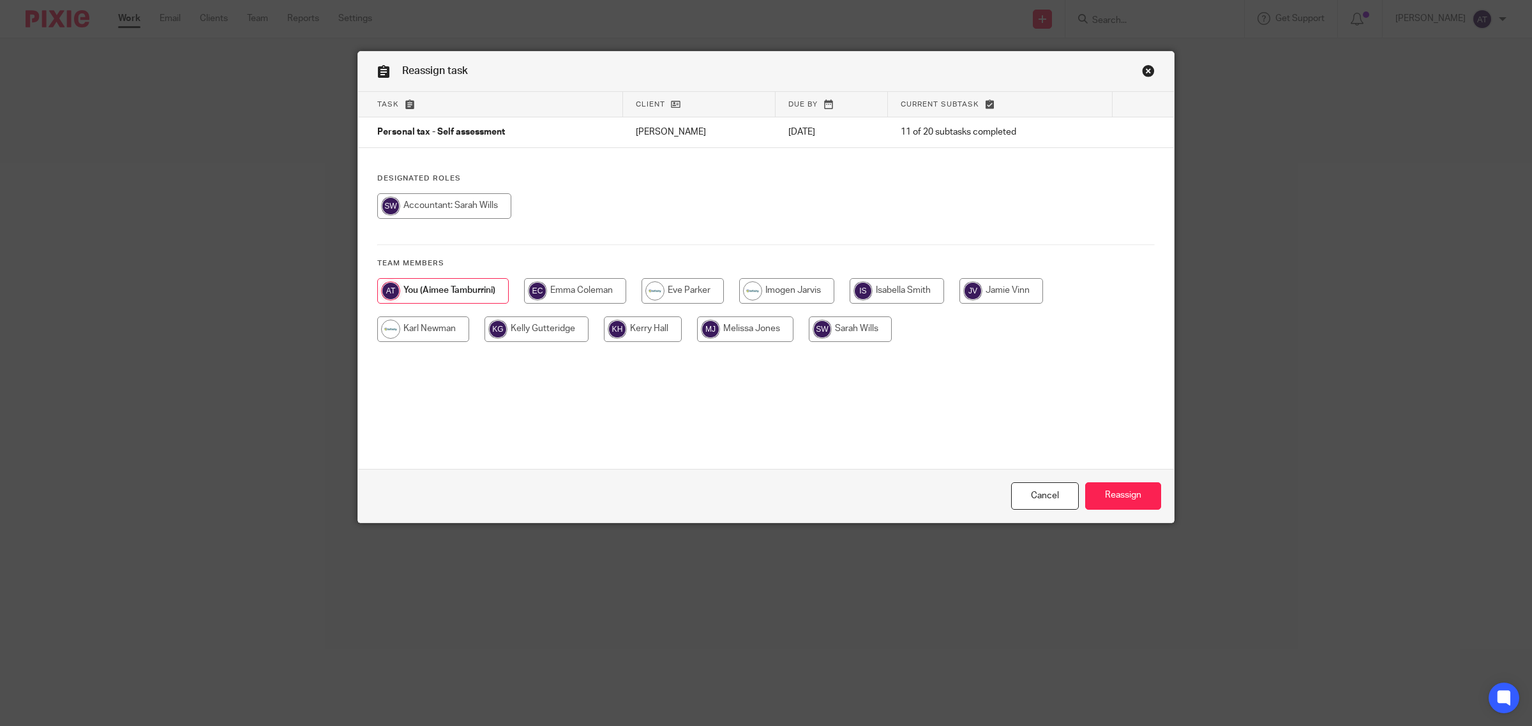
click at [473, 211] on input "radio" at bounding box center [444, 206] width 134 height 26
radio input "true"
click at [1126, 495] on input "Reassign" at bounding box center [1123, 495] width 76 height 27
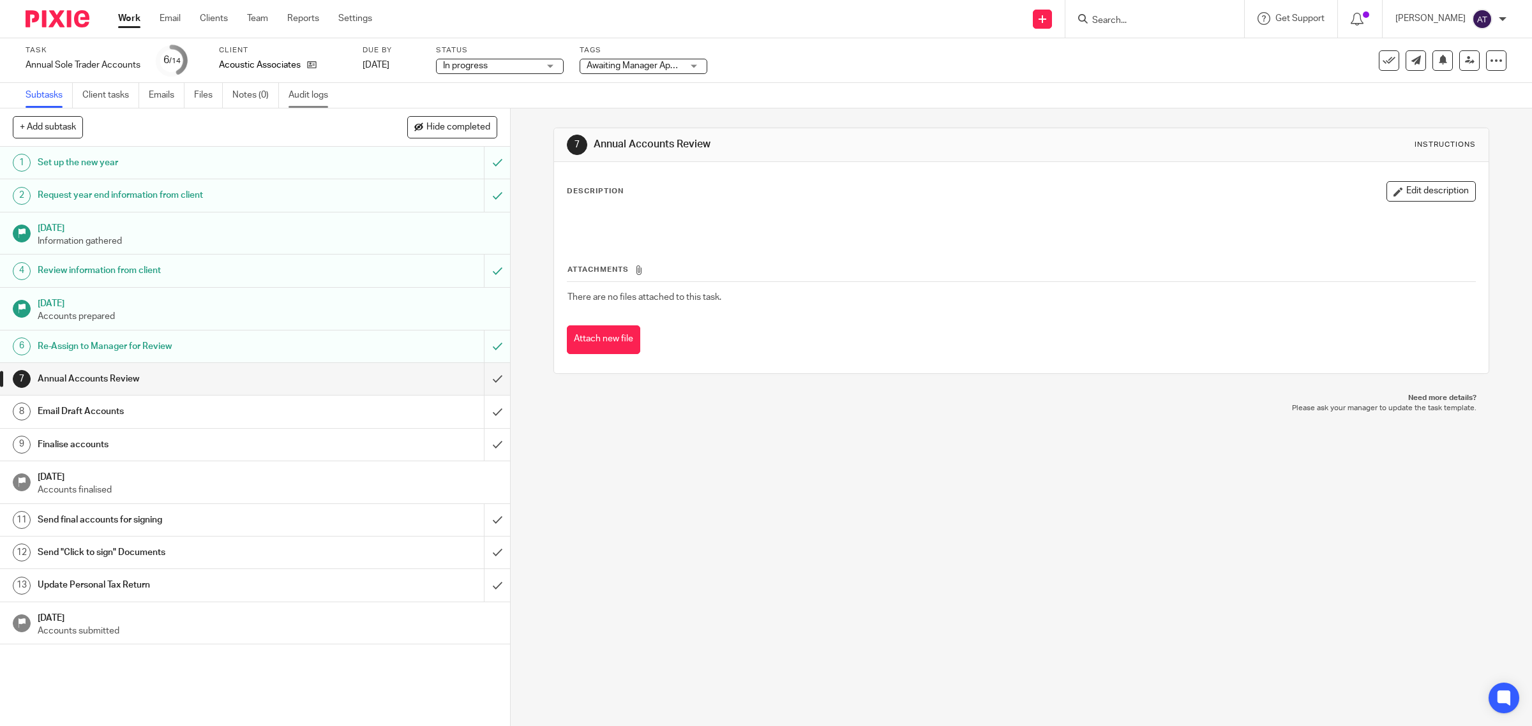
click at [317, 96] on link "Audit logs" at bounding box center [312, 95] width 49 height 25
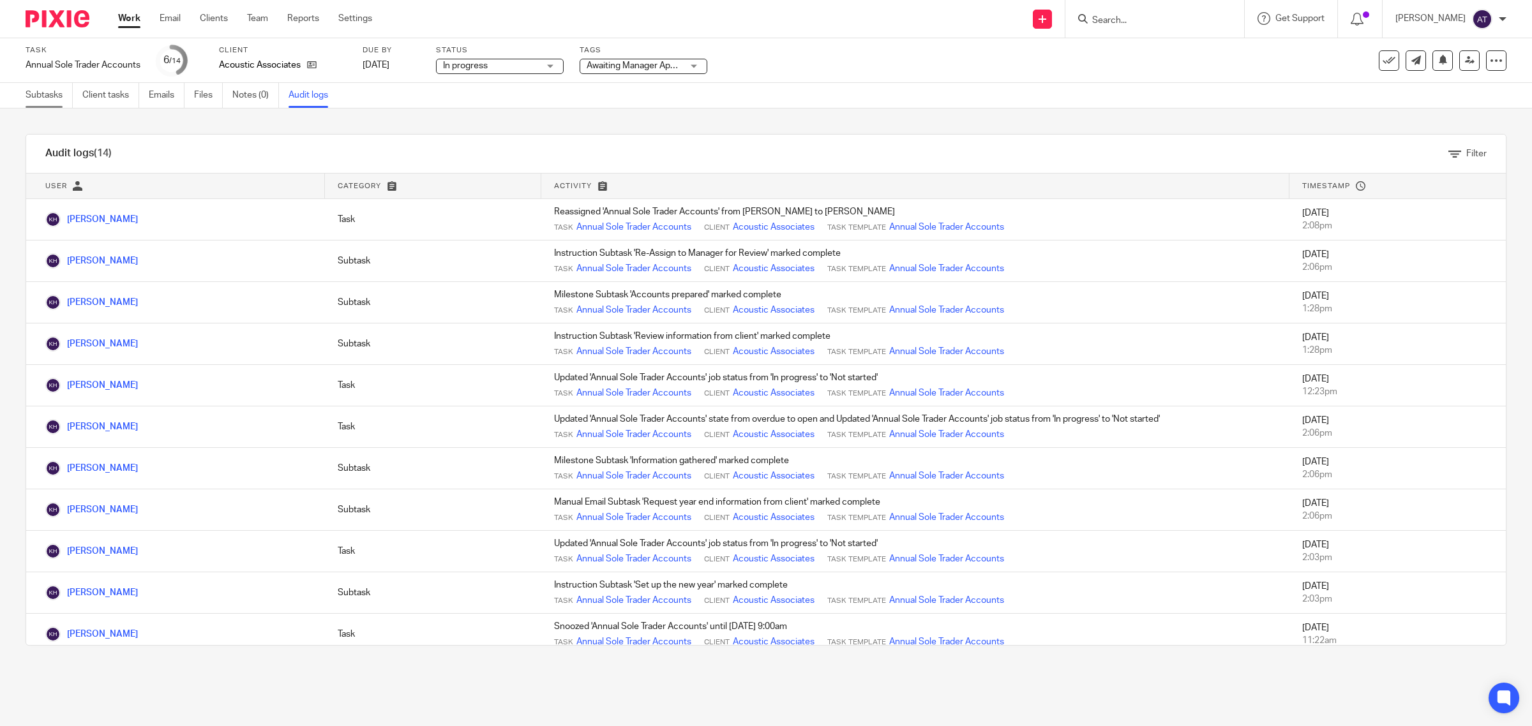
click at [40, 96] on link "Subtasks" at bounding box center [49, 95] width 47 height 25
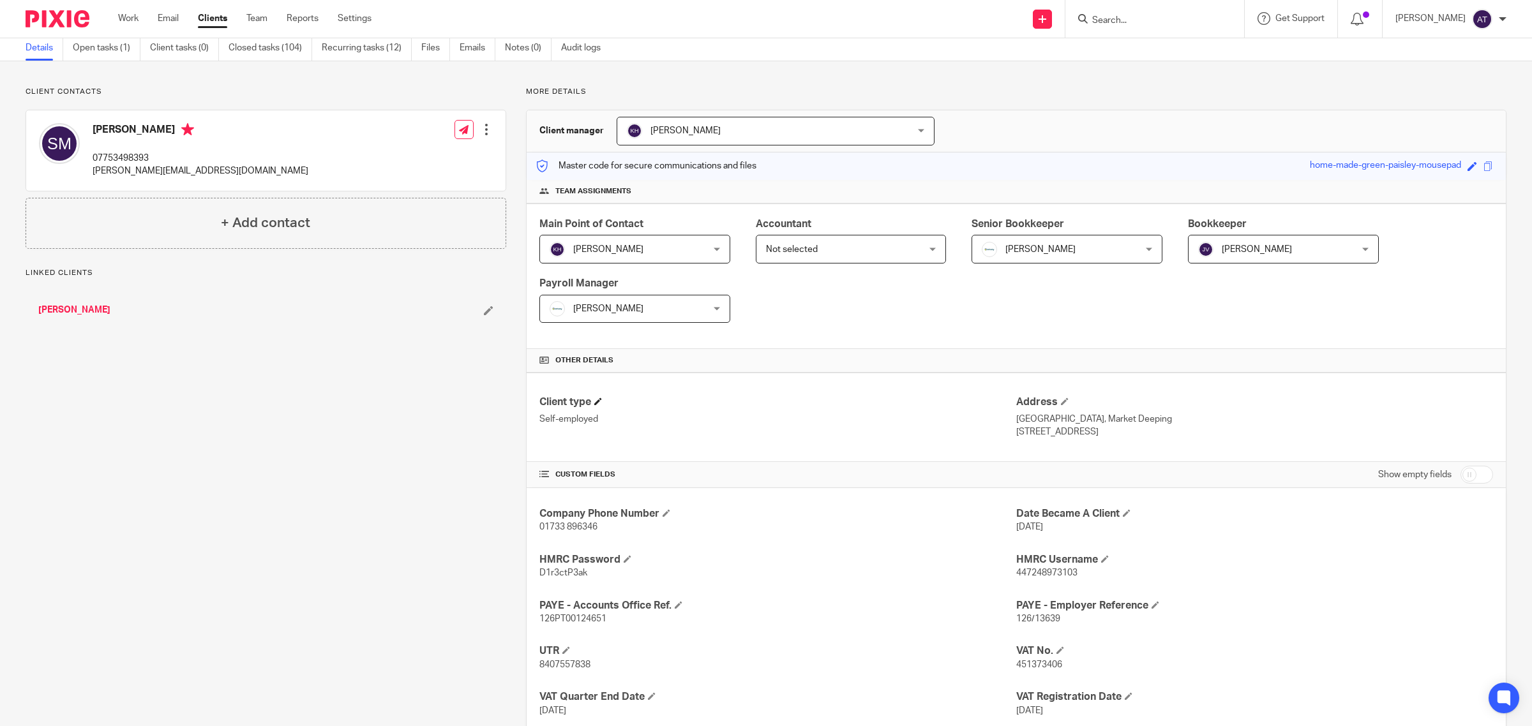
scroll to position [160, 0]
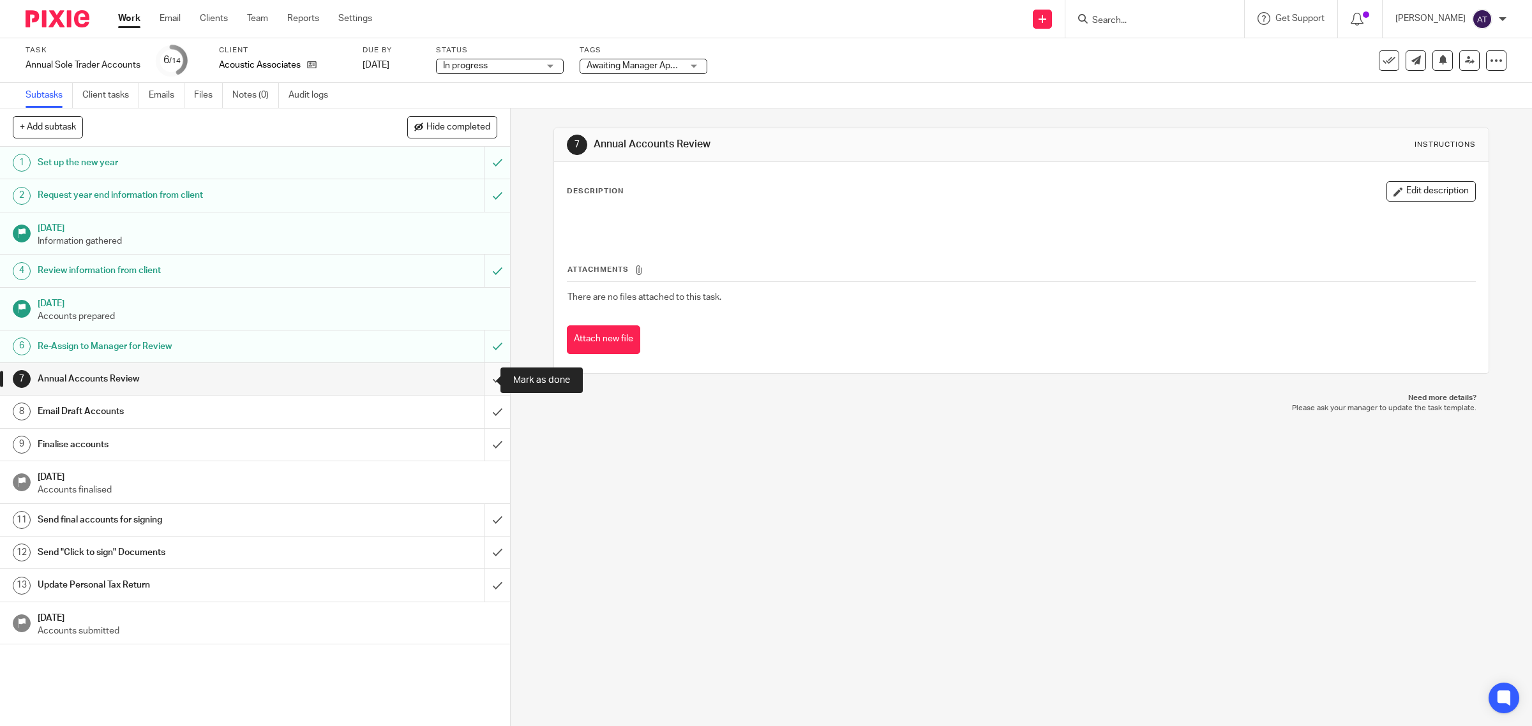
click at [481, 383] on input "submit" at bounding box center [255, 379] width 510 height 32
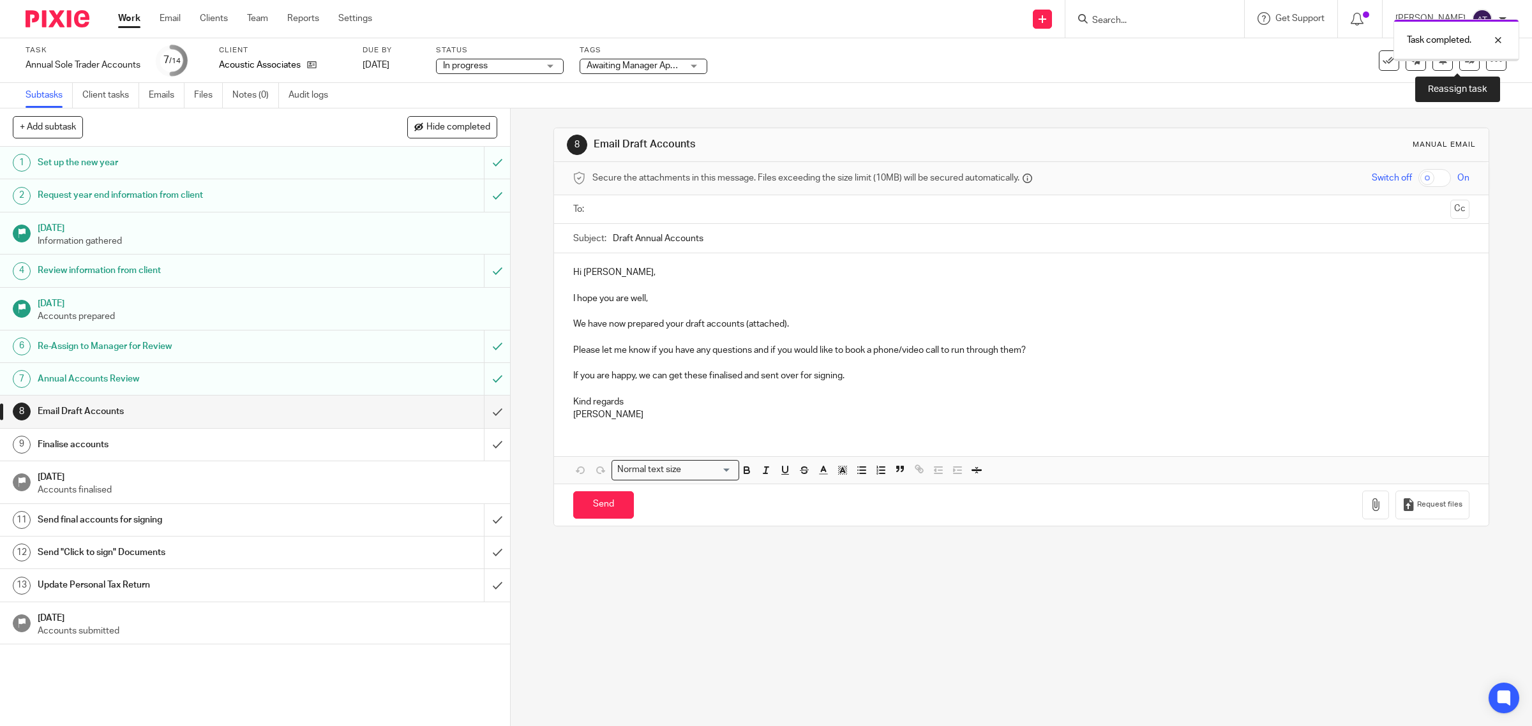
click at [1459, 68] on link at bounding box center [1469, 60] width 20 height 20
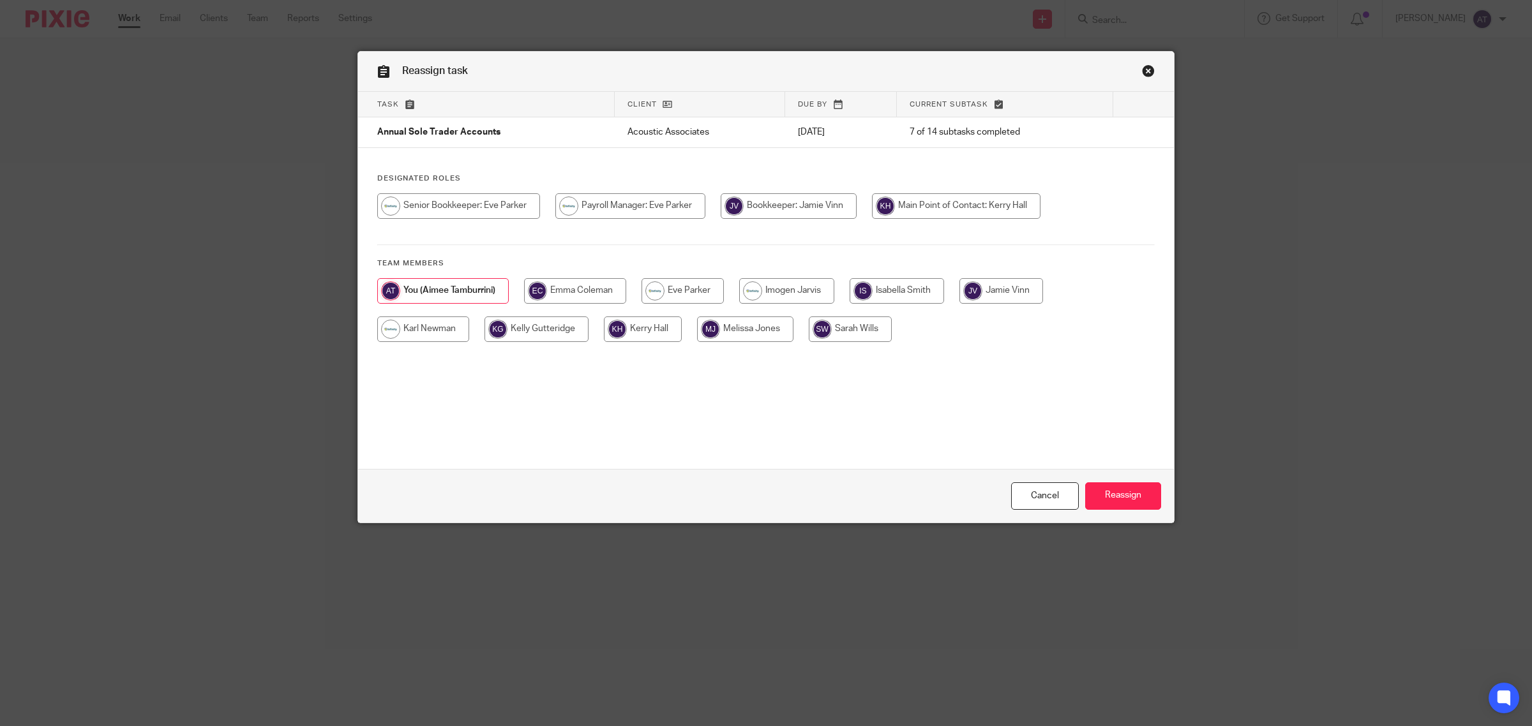
click at [946, 208] on input "radio" at bounding box center [956, 206] width 168 height 26
radio input "true"
click at [1124, 495] on input "Reassign" at bounding box center [1123, 495] width 76 height 27
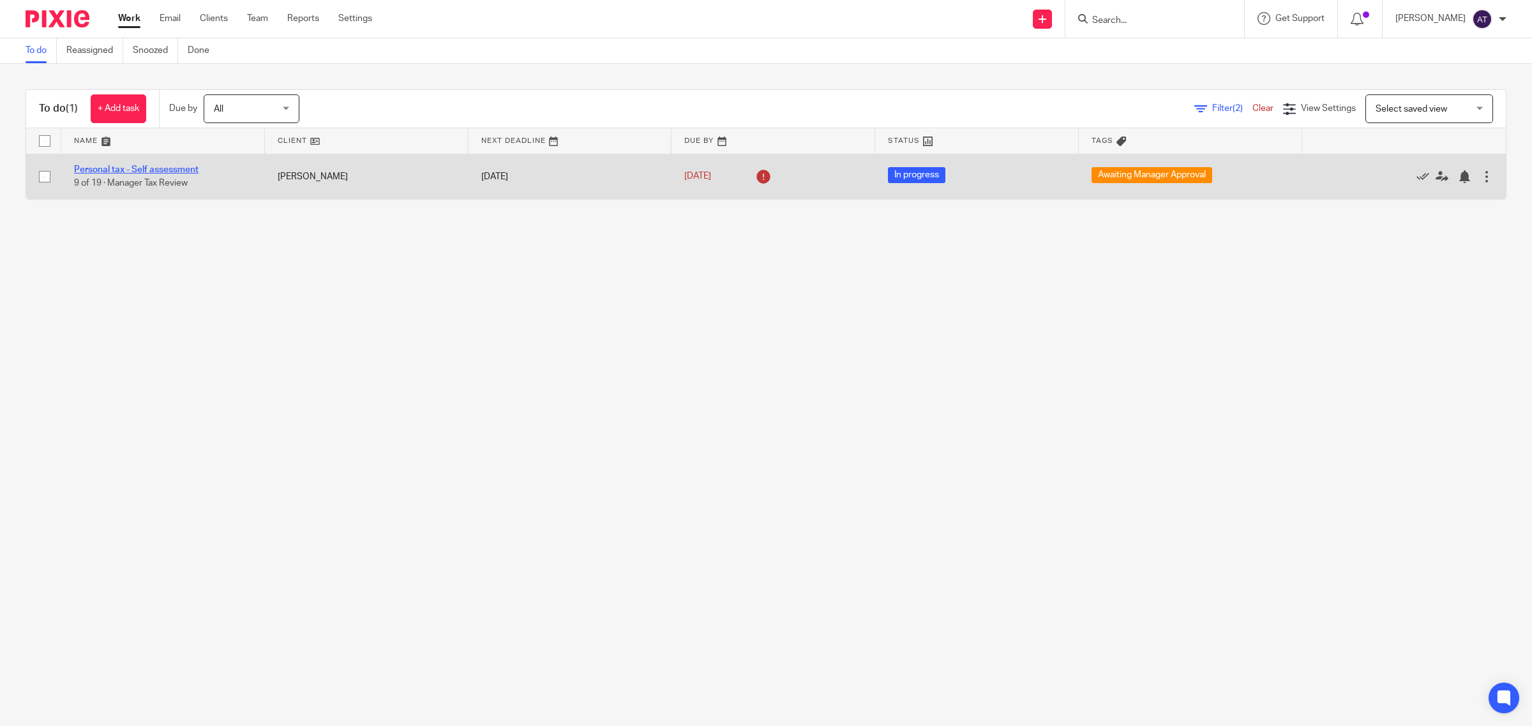
click at [160, 170] on link "Personal tax - Self assessment" at bounding box center [136, 169] width 124 height 9
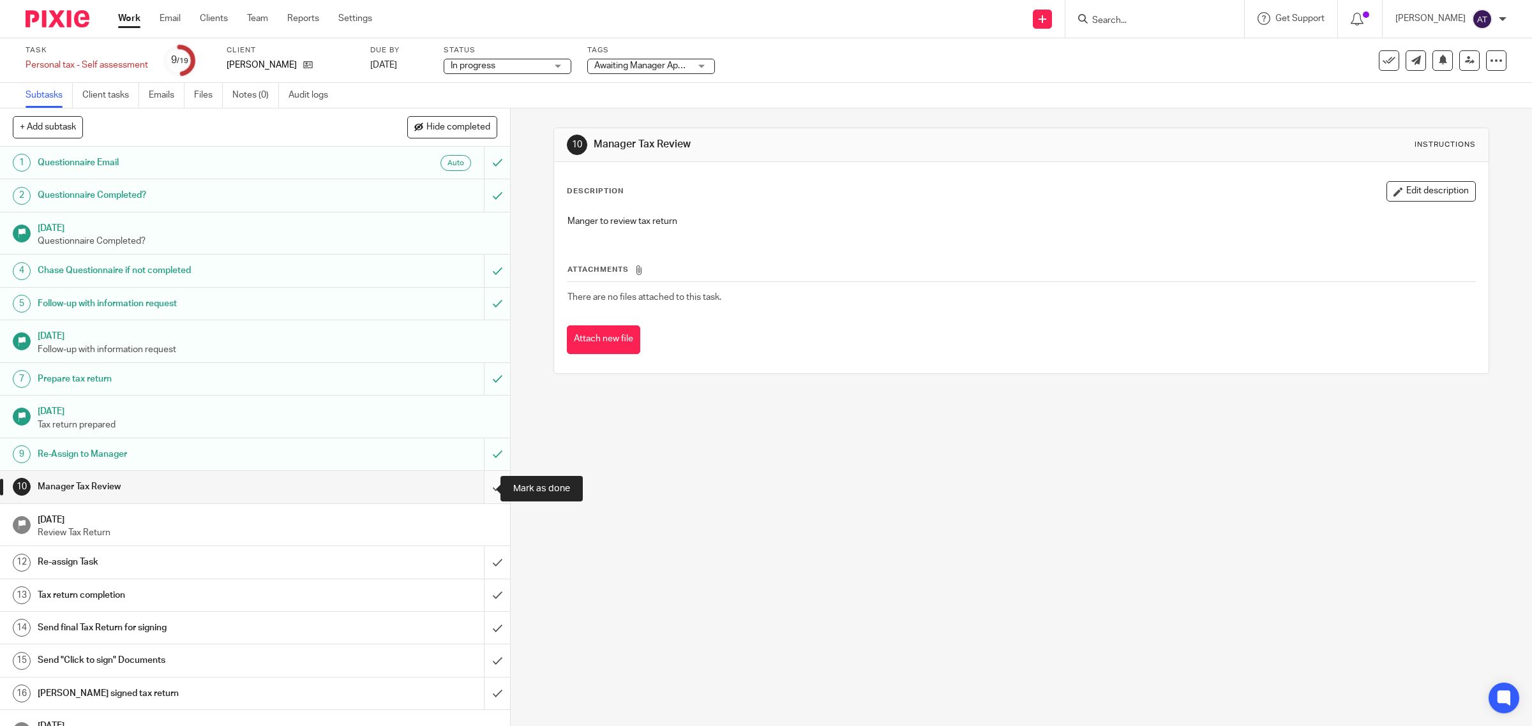
click at [486, 493] on input "submit" at bounding box center [255, 487] width 510 height 32
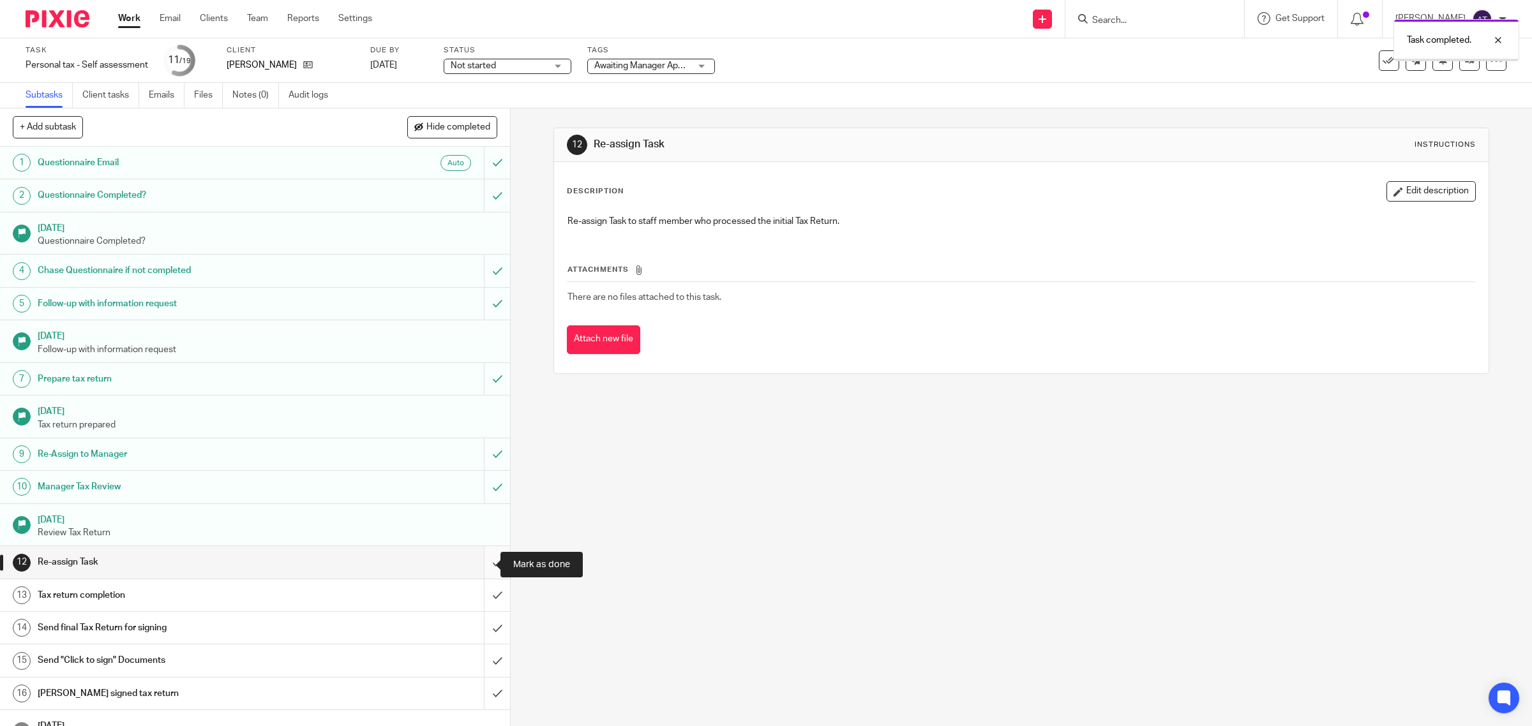
click at [479, 565] on input "submit" at bounding box center [255, 562] width 510 height 32
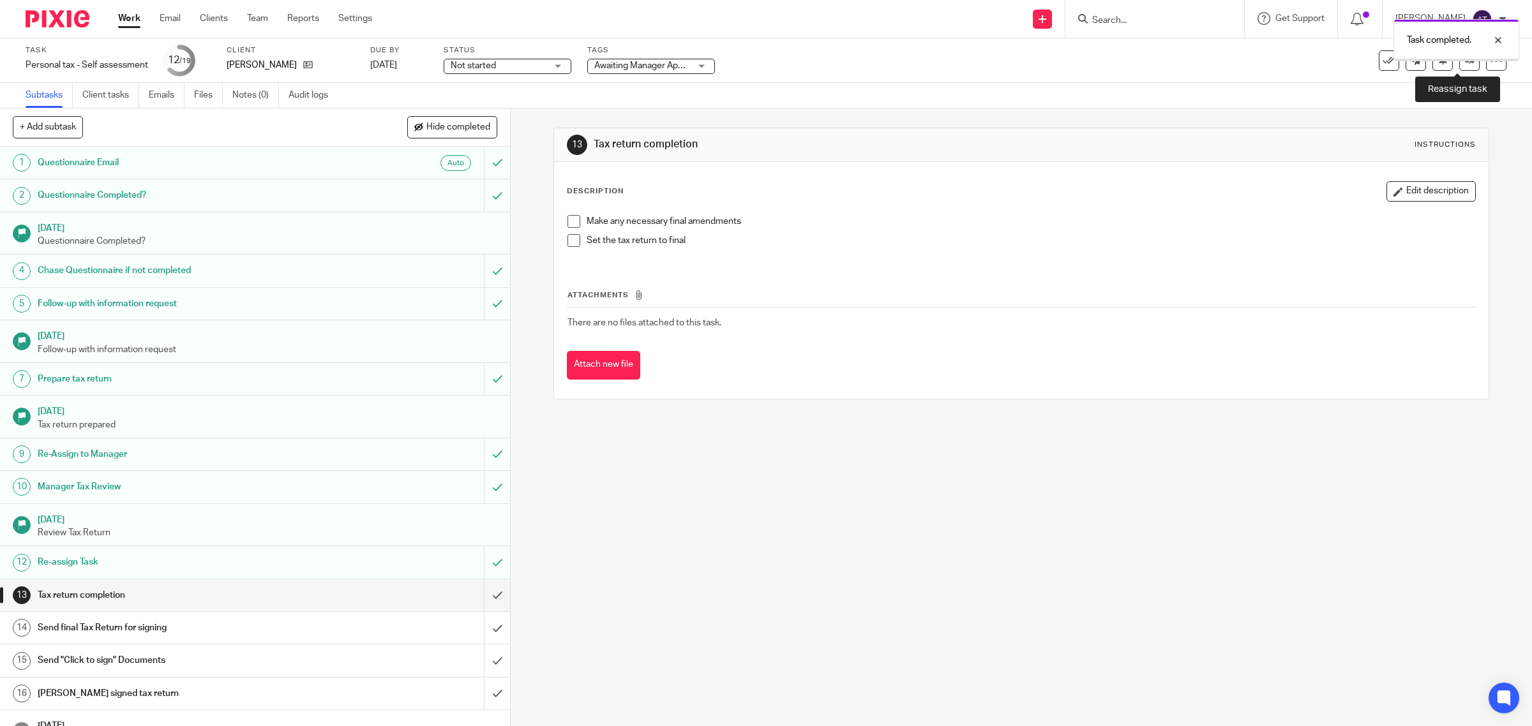
click at [1459, 68] on link at bounding box center [1469, 60] width 20 height 20
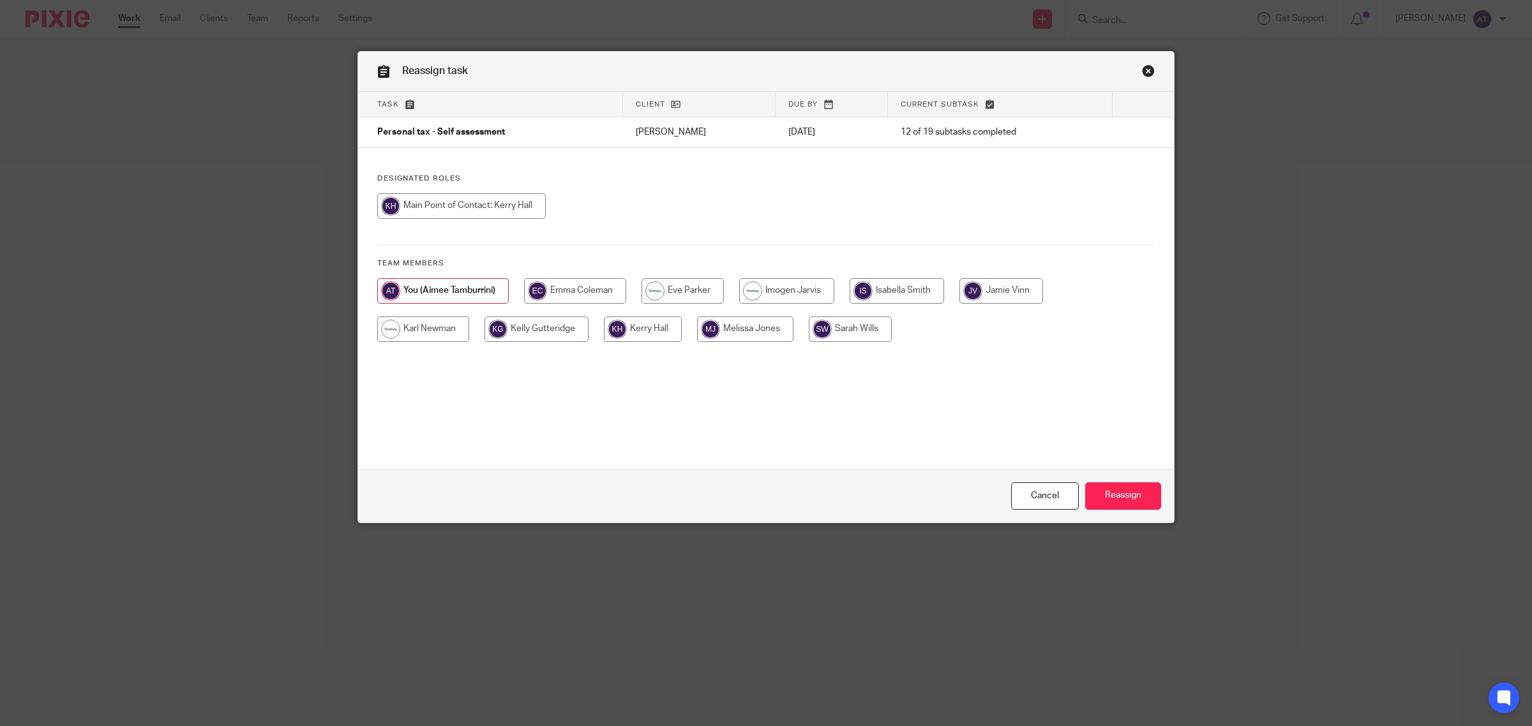
click at [511, 209] on input "radio" at bounding box center [461, 206] width 168 height 26
radio input "true"
click at [1124, 497] on input "Reassign" at bounding box center [1123, 495] width 76 height 27
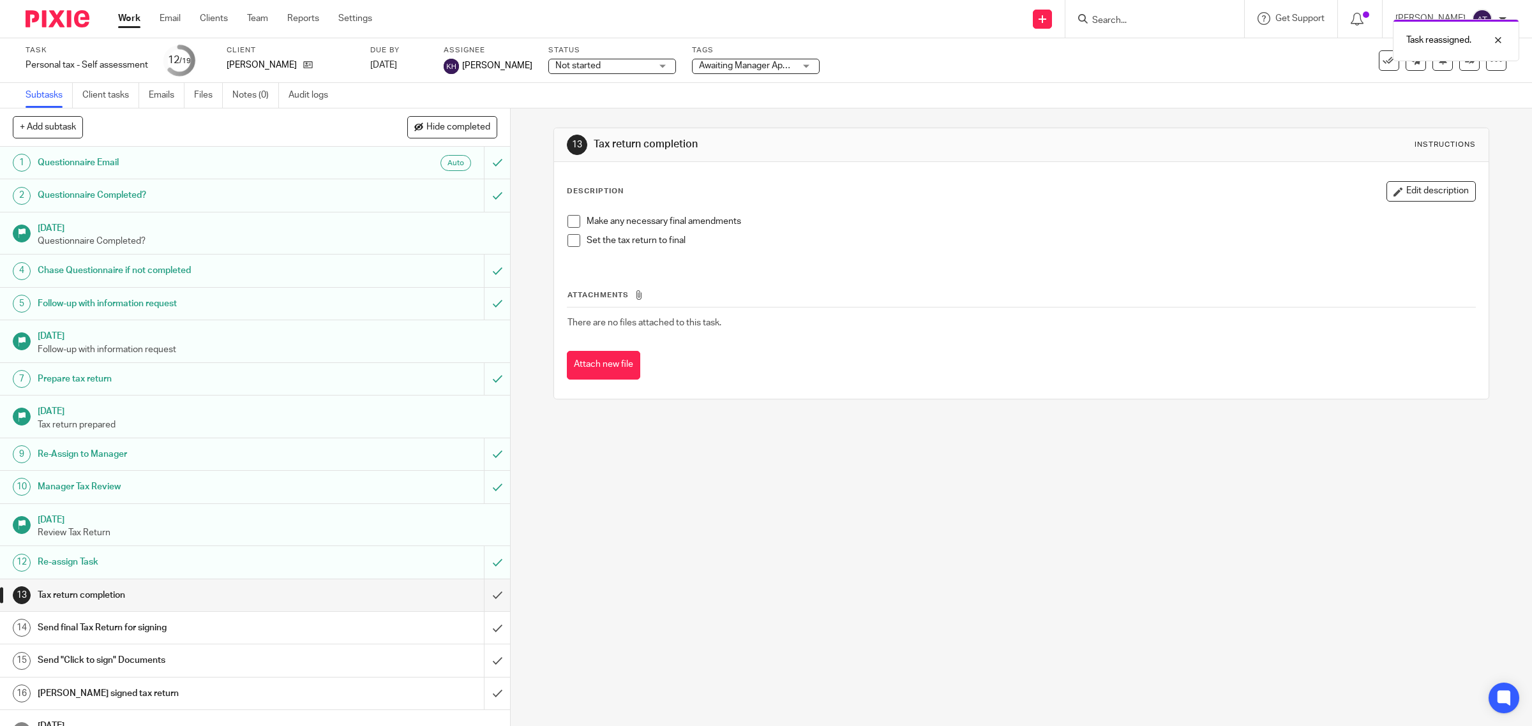
click at [122, 17] on link "Work" at bounding box center [129, 18] width 22 height 13
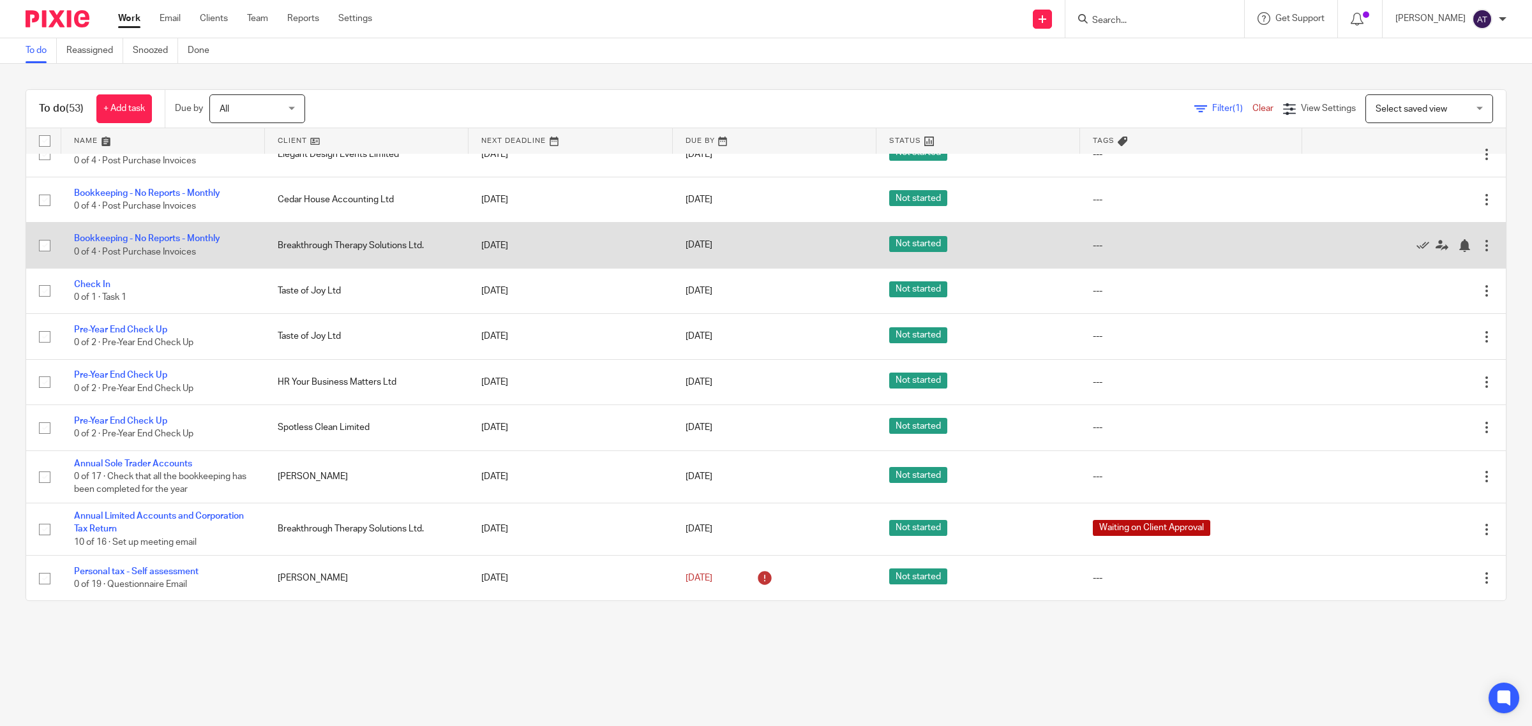
scroll to position [319, 0]
